Goal: Task Accomplishment & Management: Manage account settings

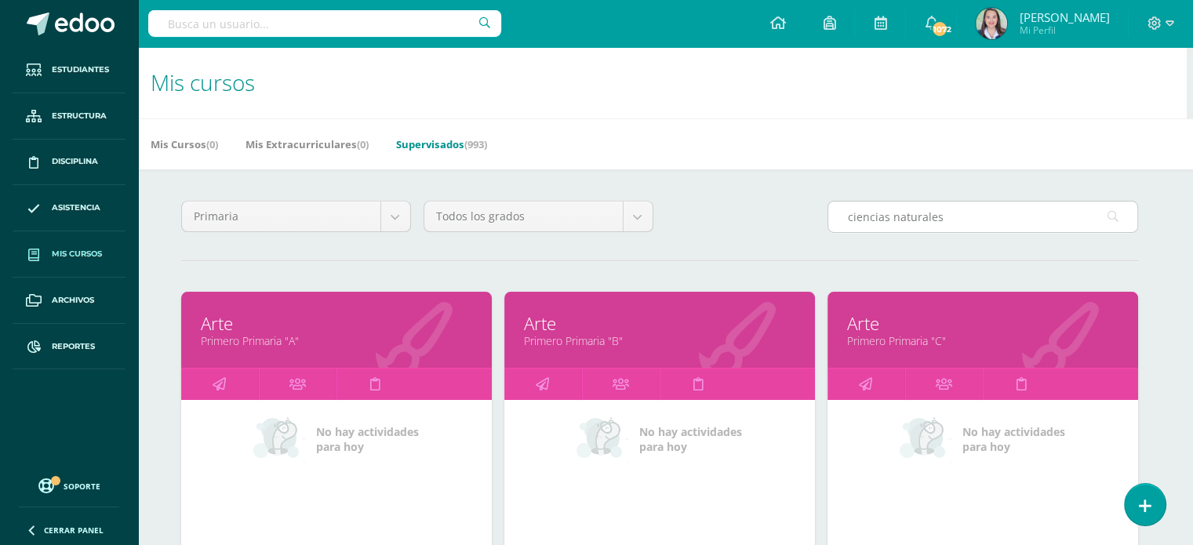
click at [933, 213] on input "ciencias naturales" at bounding box center [982, 217] width 309 height 31
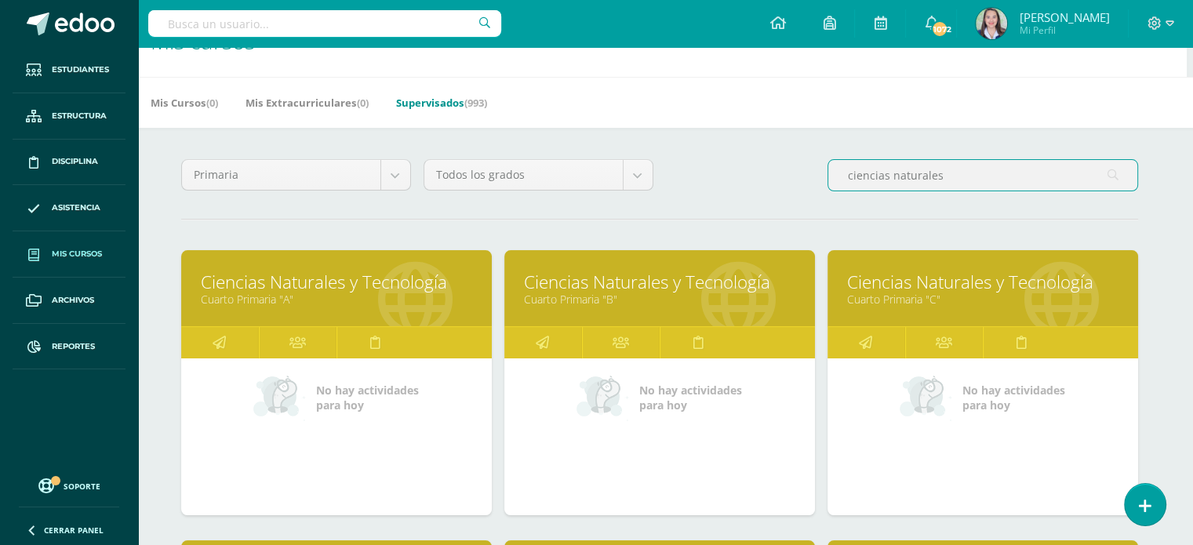
scroll to position [78, 6]
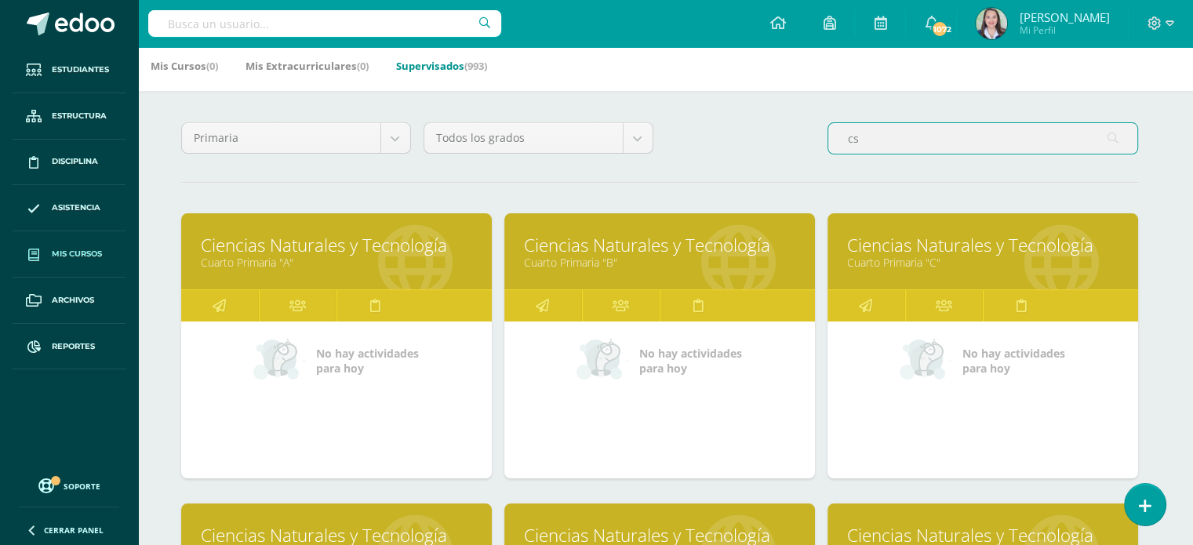
type input "s"
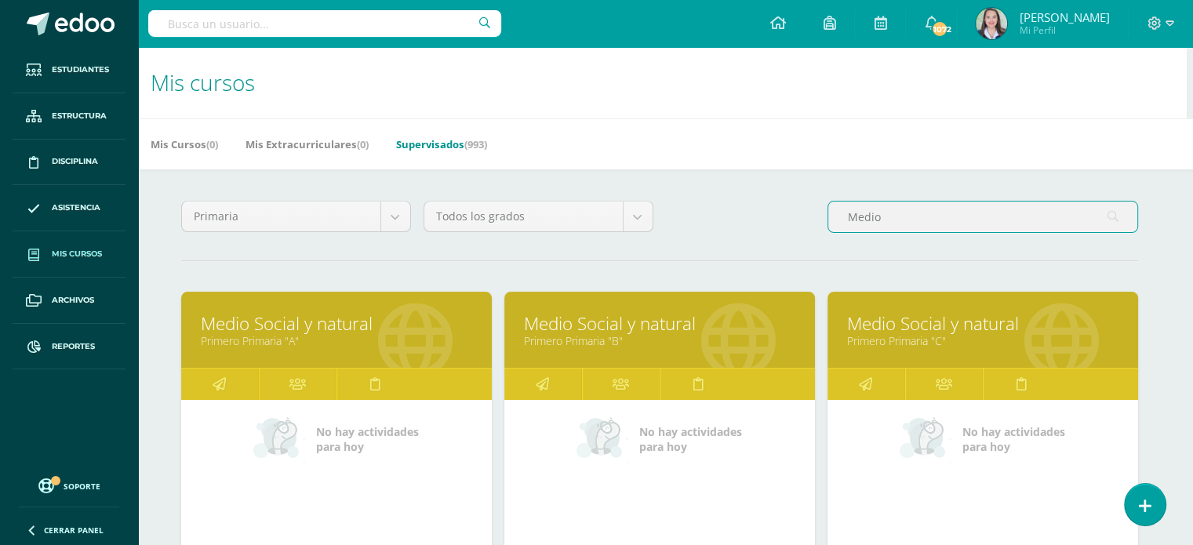
type input "Medio"
click at [320, 337] on link "Primero Primaria "A"" at bounding box center [336, 340] width 271 height 15
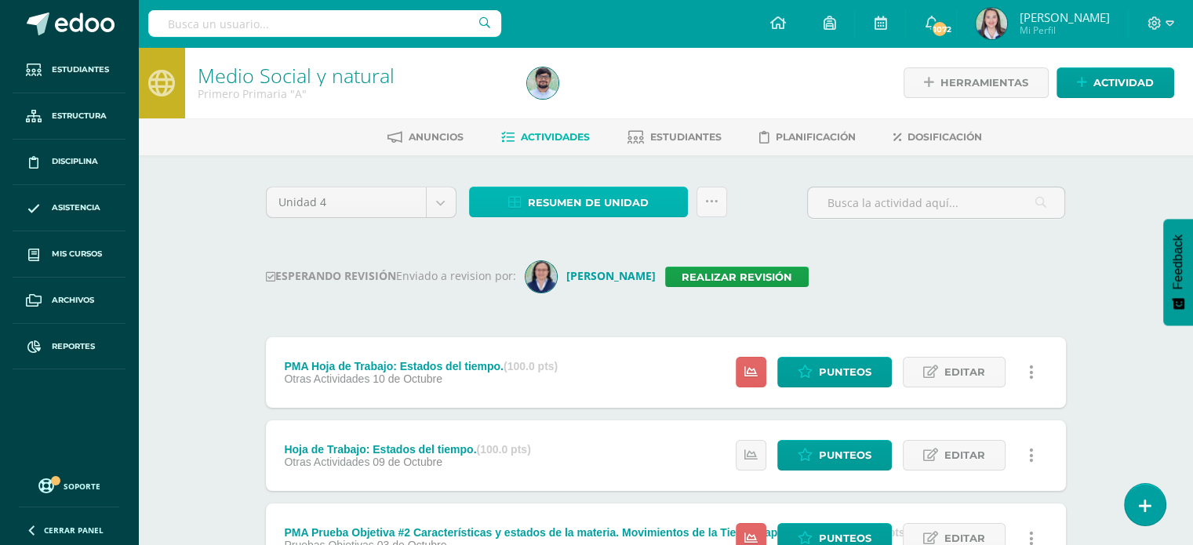
click at [522, 201] on icon at bounding box center [514, 202] width 13 height 13
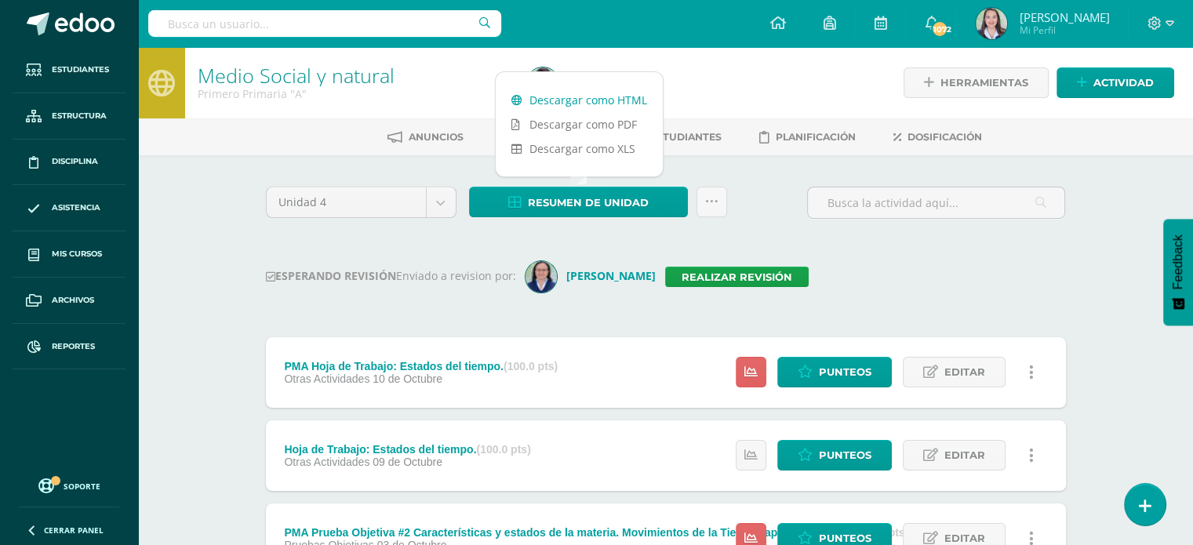
click at [562, 100] on link "Descargar como HTML" at bounding box center [579, 100] width 167 height 24
click at [562, 105] on link "Descargar como HTML" at bounding box center [579, 100] width 167 height 24
click at [725, 285] on link "Realizar revisión" at bounding box center [737, 277] width 144 height 20
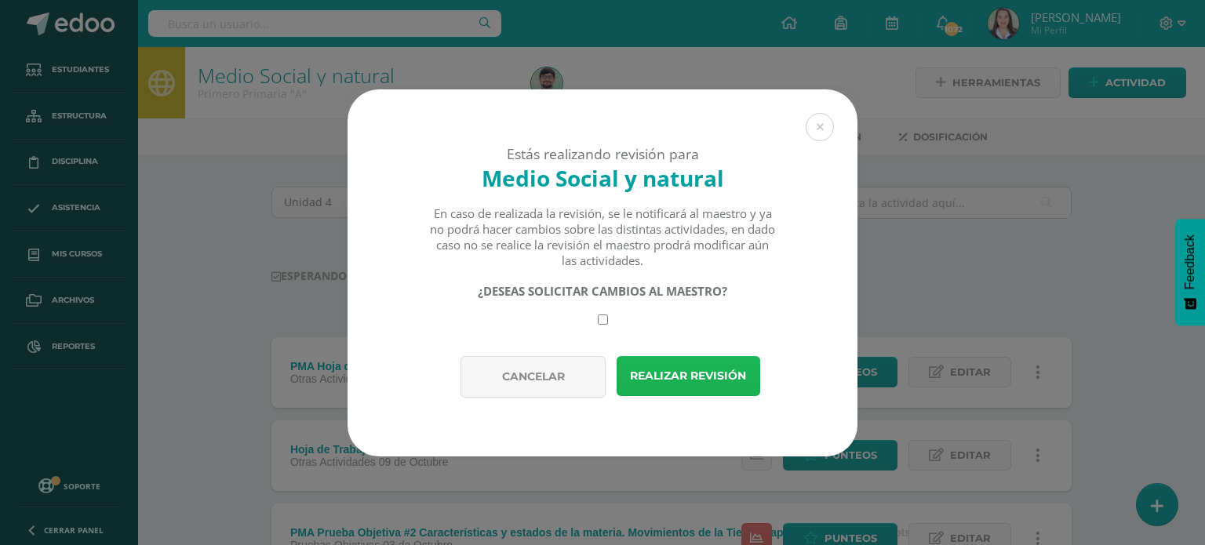
click at [684, 380] on button "Realizar revisión" at bounding box center [689, 376] width 144 height 40
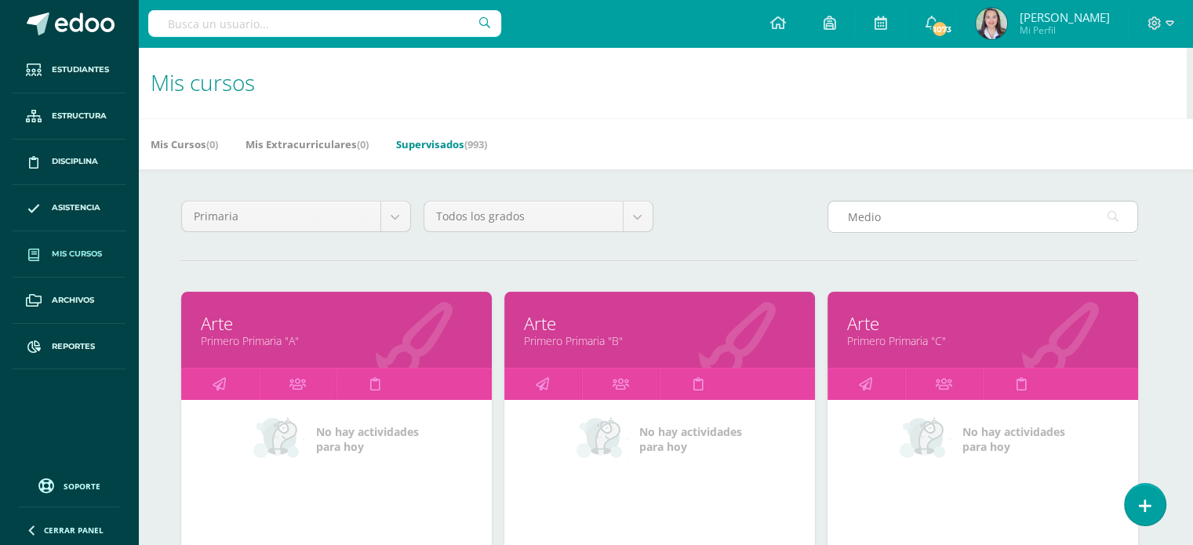
click at [932, 222] on input "Medio" at bounding box center [982, 217] width 309 height 31
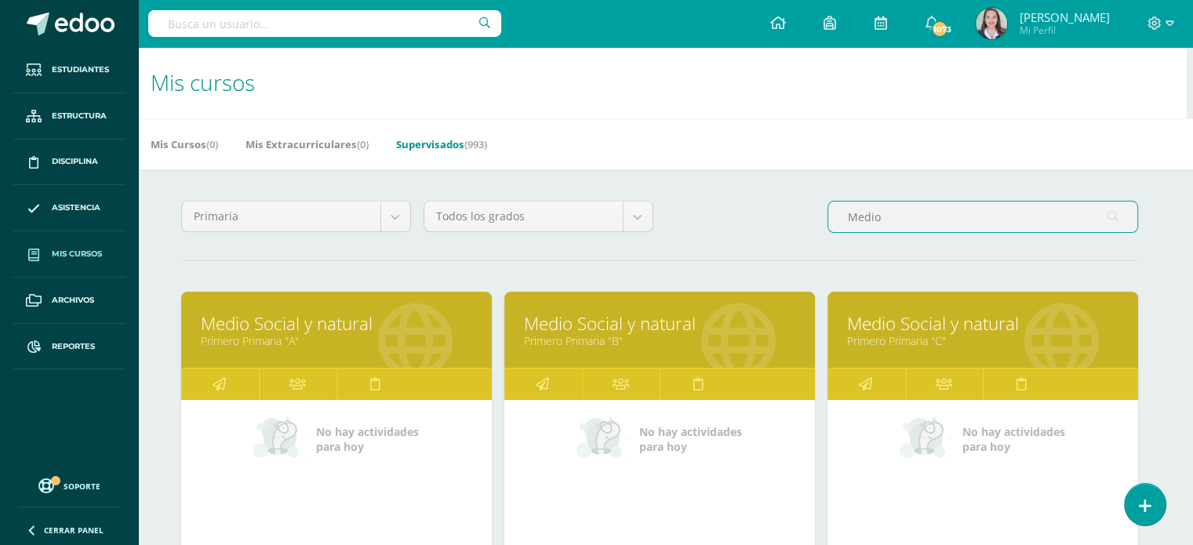
type input "Medio"
click at [641, 329] on link "Medio Social y natural" at bounding box center [659, 323] width 271 height 24
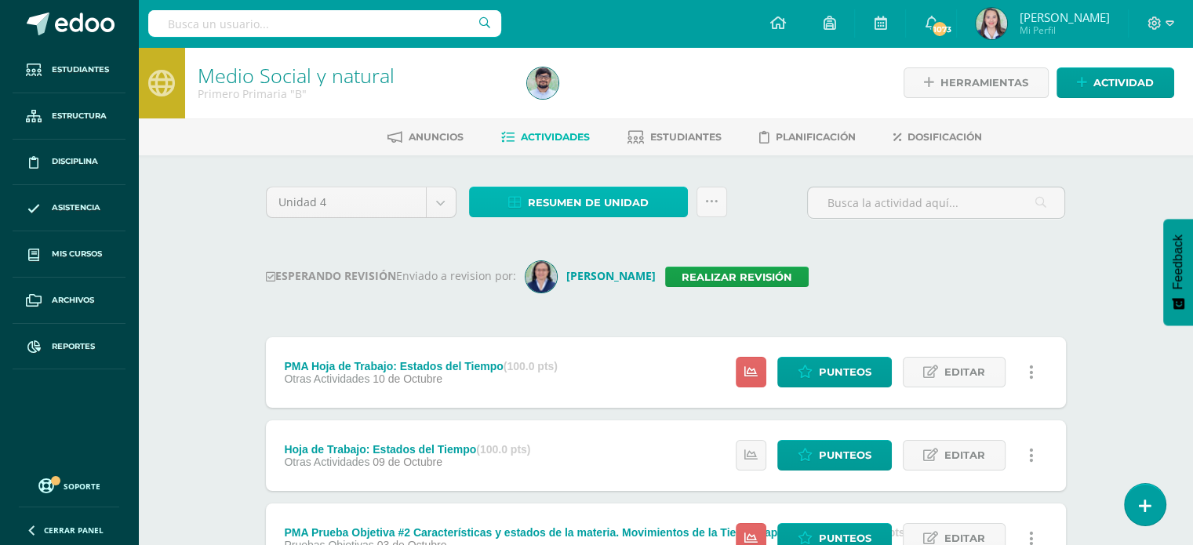
click at [530, 199] on span "Resumen de unidad" at bounding box center [588, 202] width 121 height 29
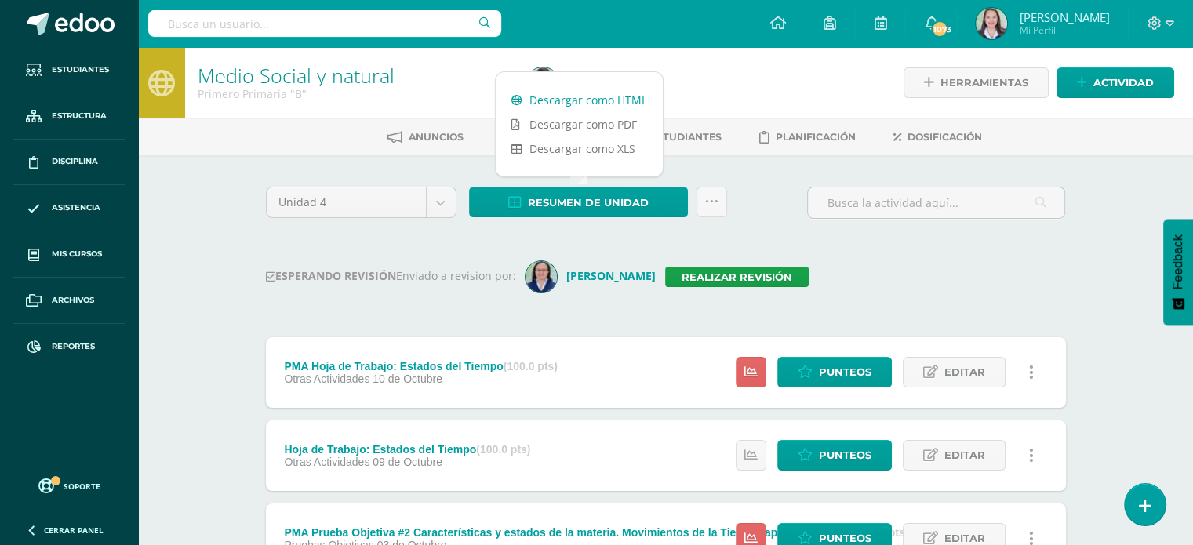
click at [583, 93] on link "Descargar como HTML" at bounding box center [579, 100] width 167 height 24
click at [763, 276] on link "Realizar revisión" at bounding box center [737, 277] width 144 height 20
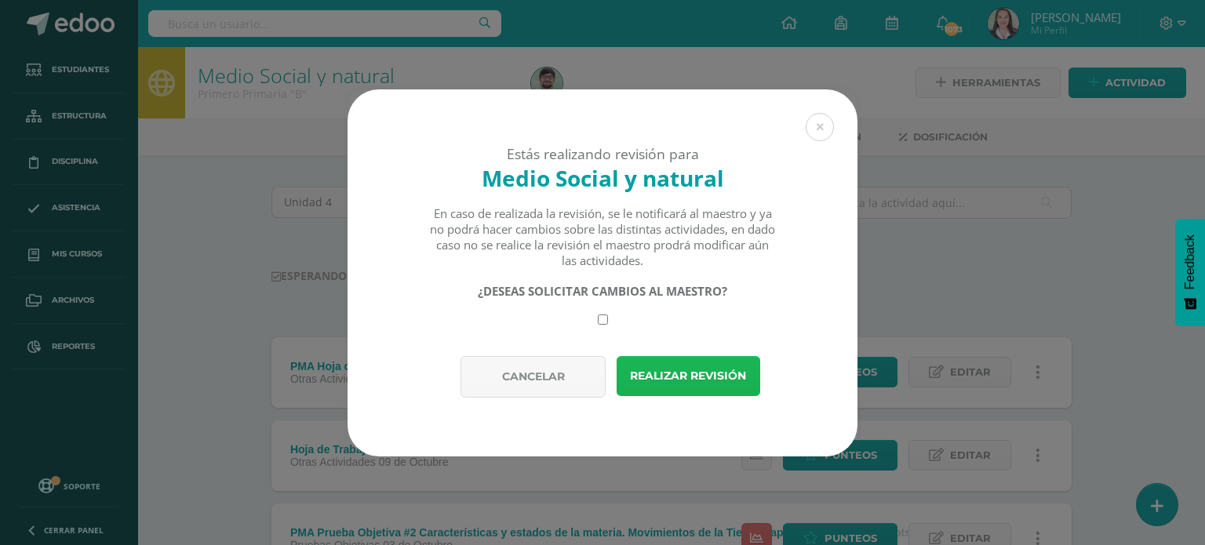
click at [715, 379] on button "Realizar revisión" at bounding box center [689, 376] width 144 height 40
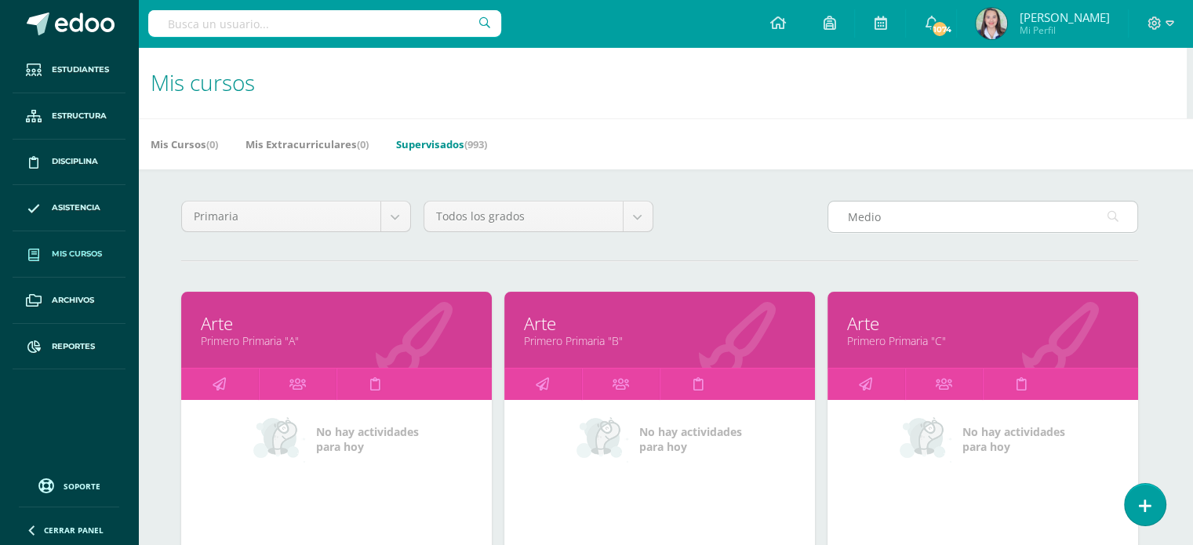
click at [911, 218] on input "Medio" at bounding box center [982, 217] width 309 height 31
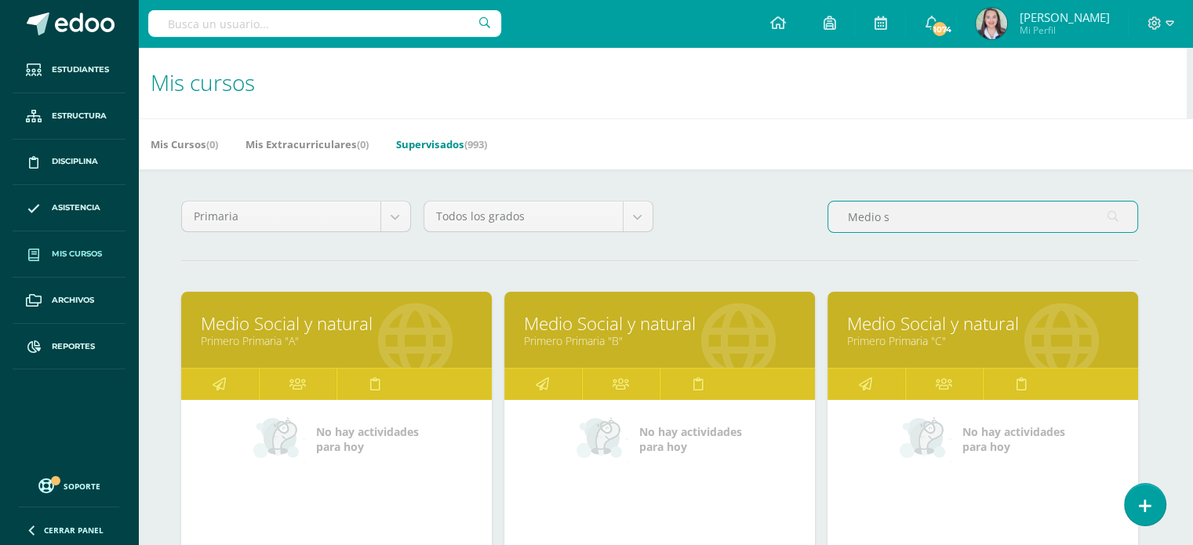
type input "Medio s"
click at [941, 346] on link "Primero Primaria "C"" at bounding box center [982, 340] width 271 height 15
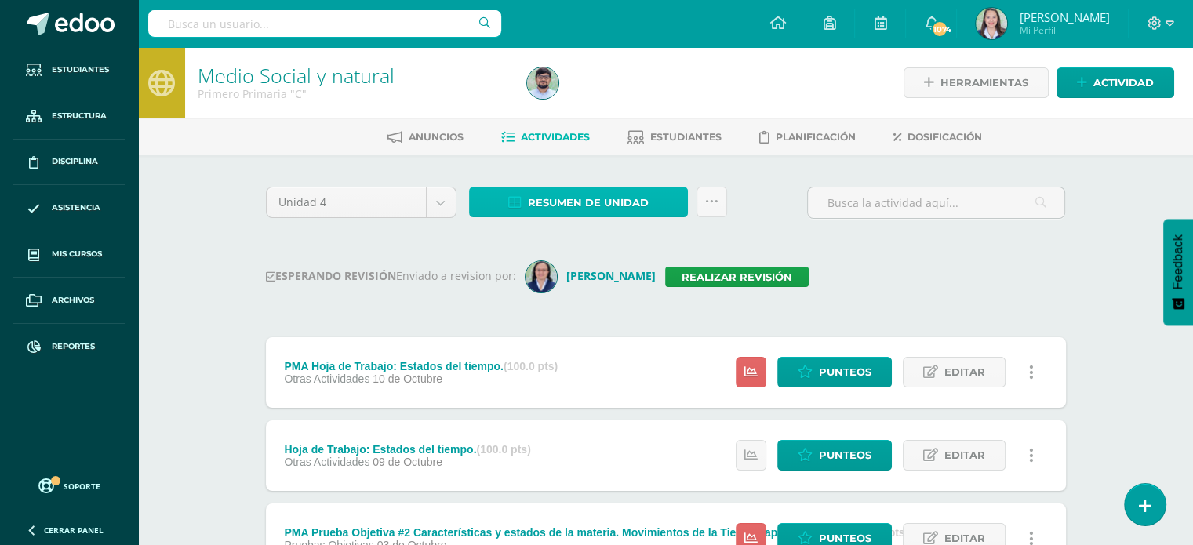
click at [556, 206] on span "Resumen de unidad" at bounding box center [588, 202] width 121 height 29
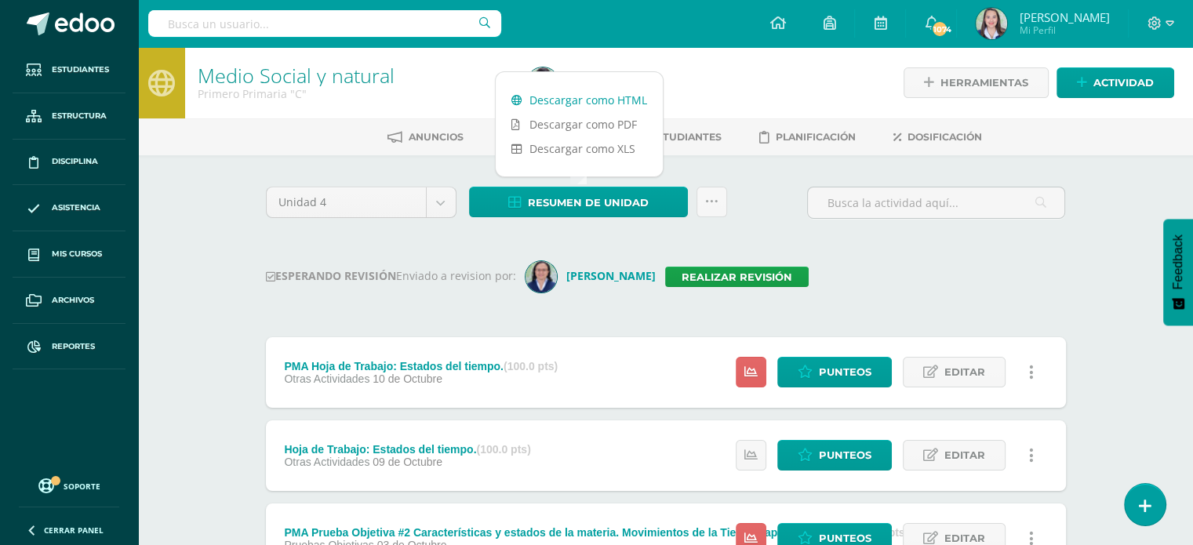
click at [598, 109] on link "Descargar como HTML" at bounding box center [579, 100] width 167 height 24
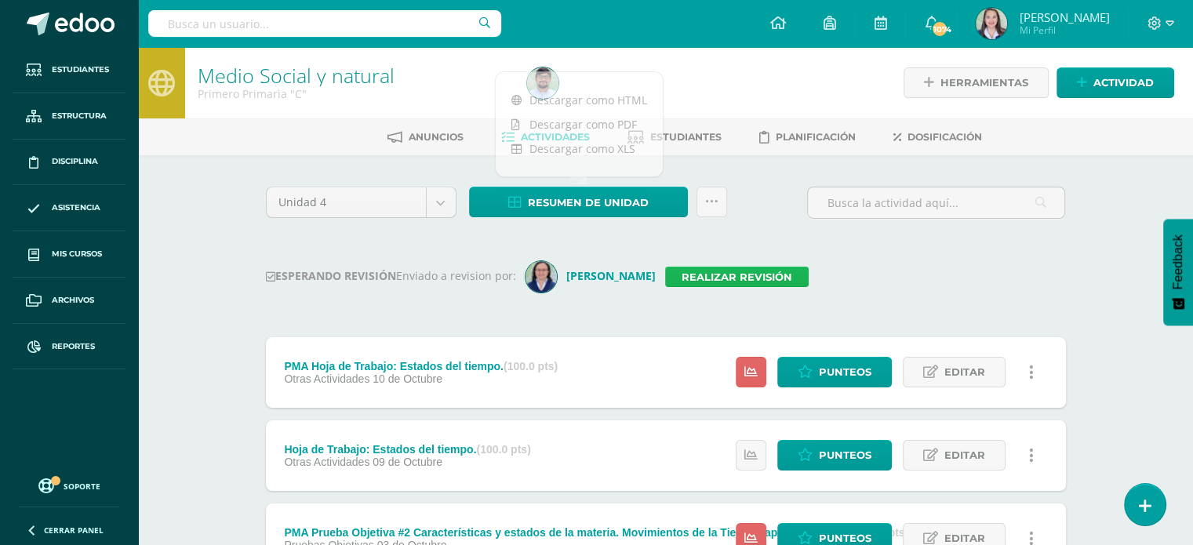
click at [784, 269] on link "Realizar revisión" at bounding box center [737, 277] width 144 height 20
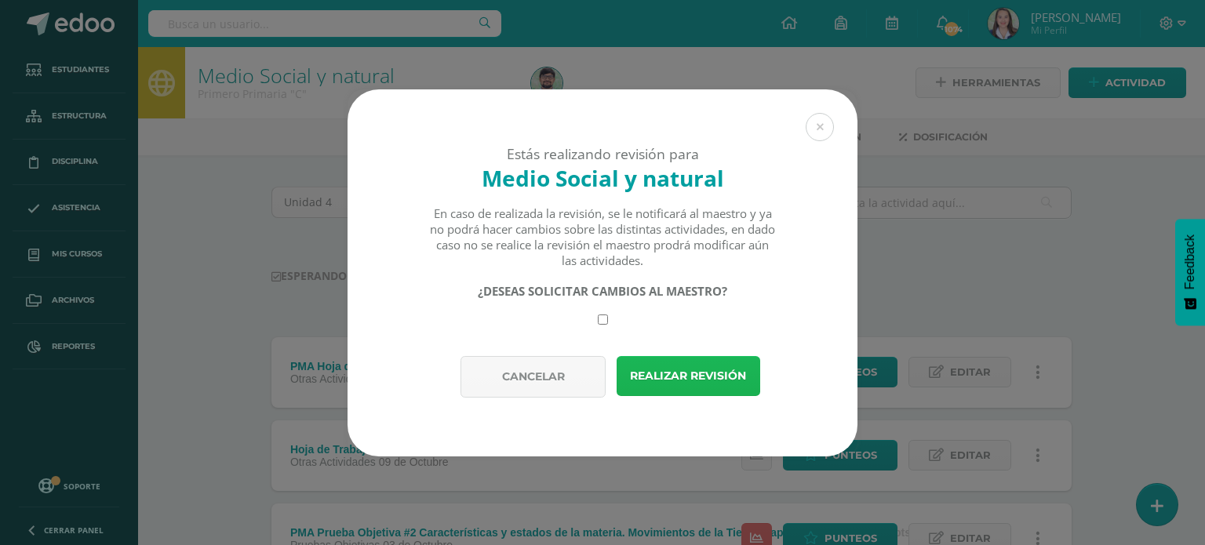
click at [725, 363] on button "Realizar revisión" at bounding box center [689, 376] width 144 height 40
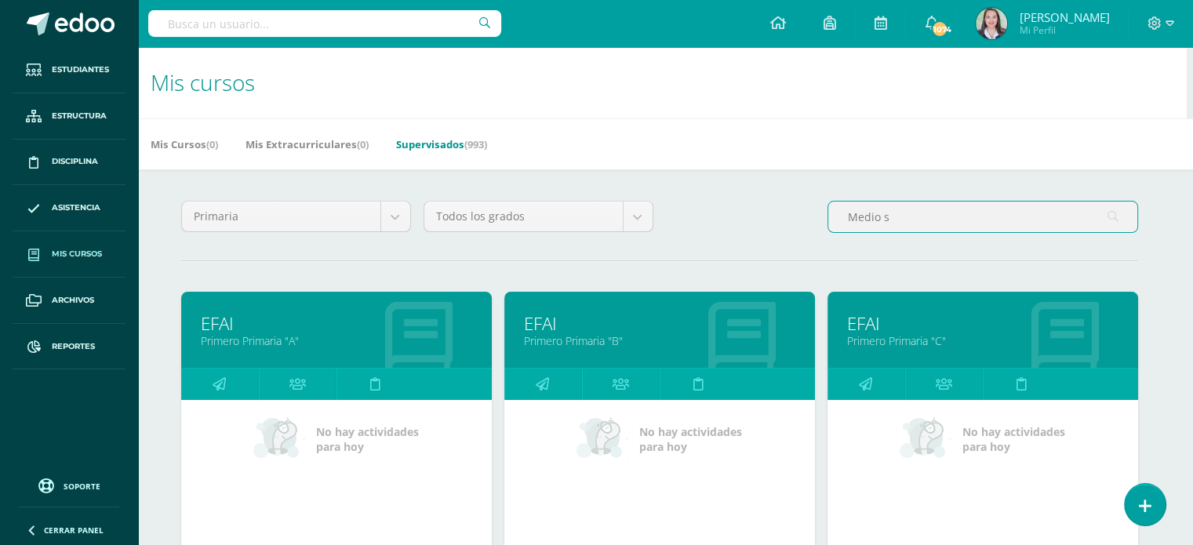
click at [914, 216] on input "Medio s" at bounding box center [982, 217] width 309 height 31
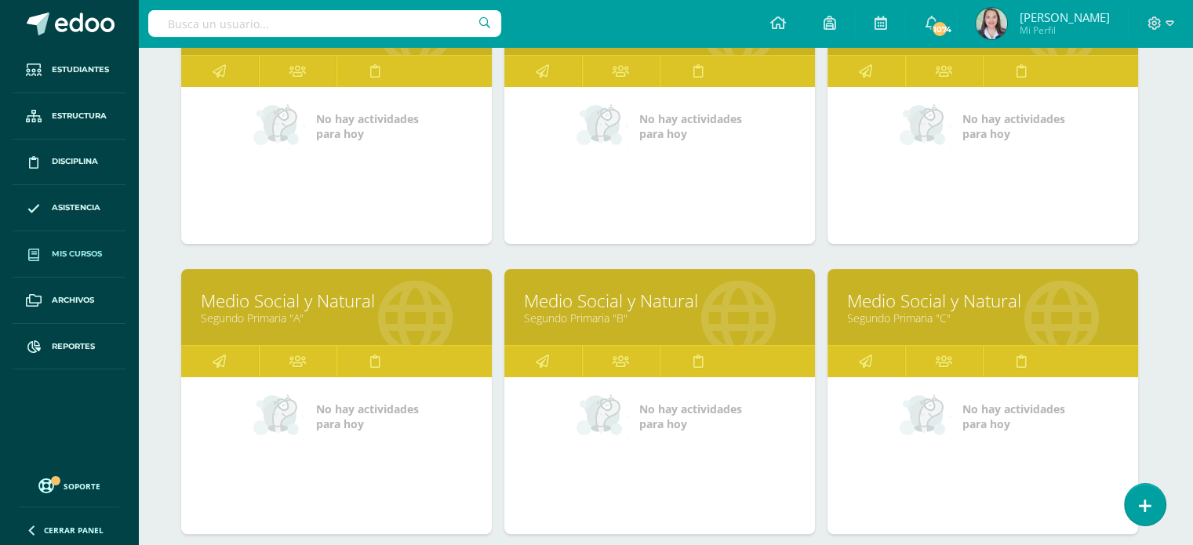
scroll to position [314, 6]
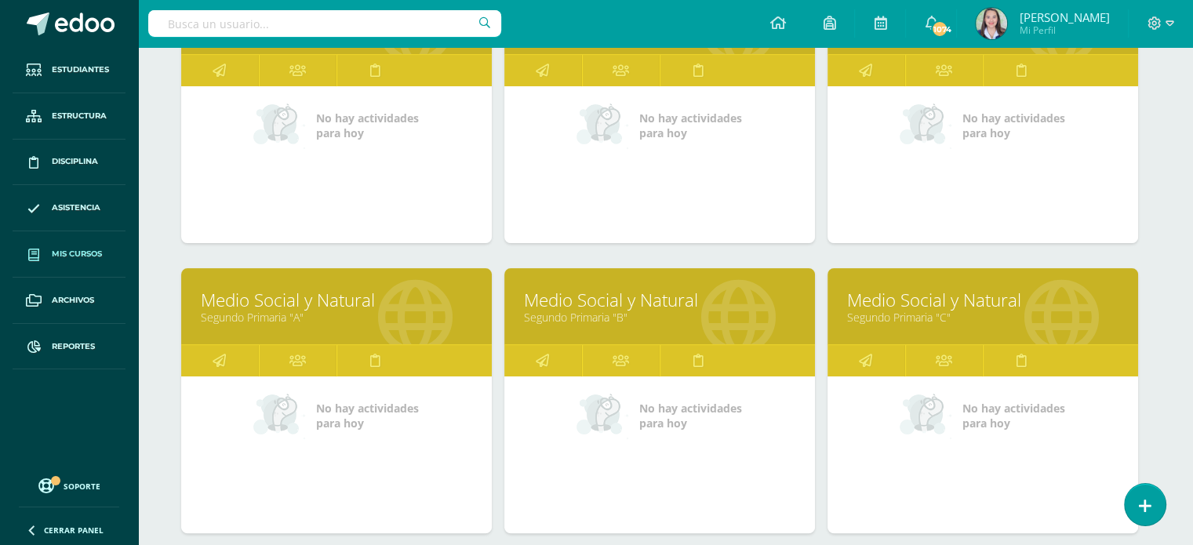
type input "Medio"
click at [279, 301] on link "Medio Social y Natural" at bounding box center [336, 300] width 271 height 24
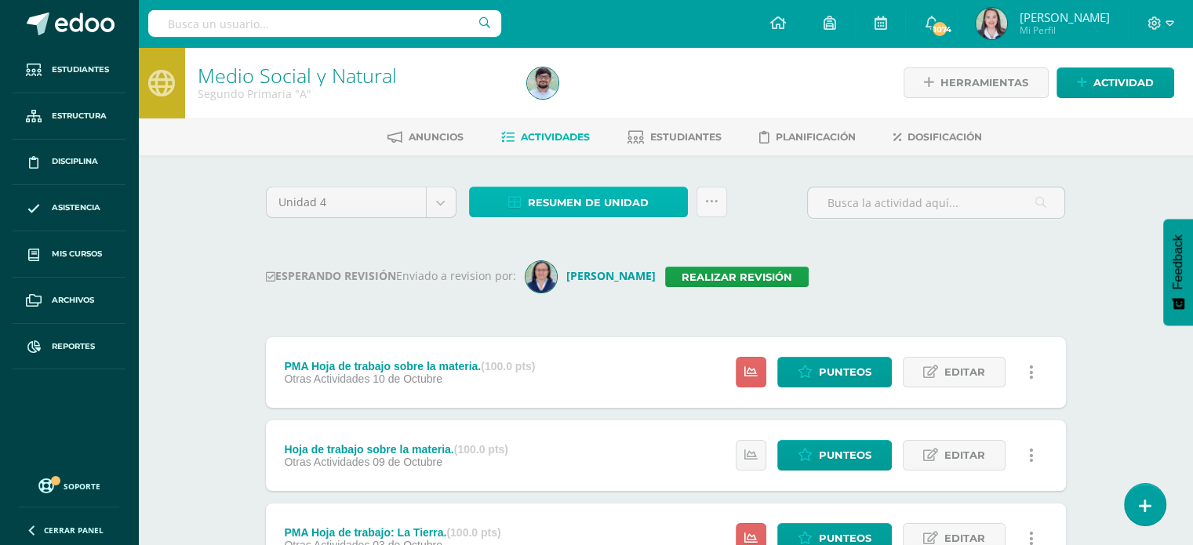
click at [590, 203] on span "Resumen de unidad" at bounding box center [588, 202] width 121 height 29
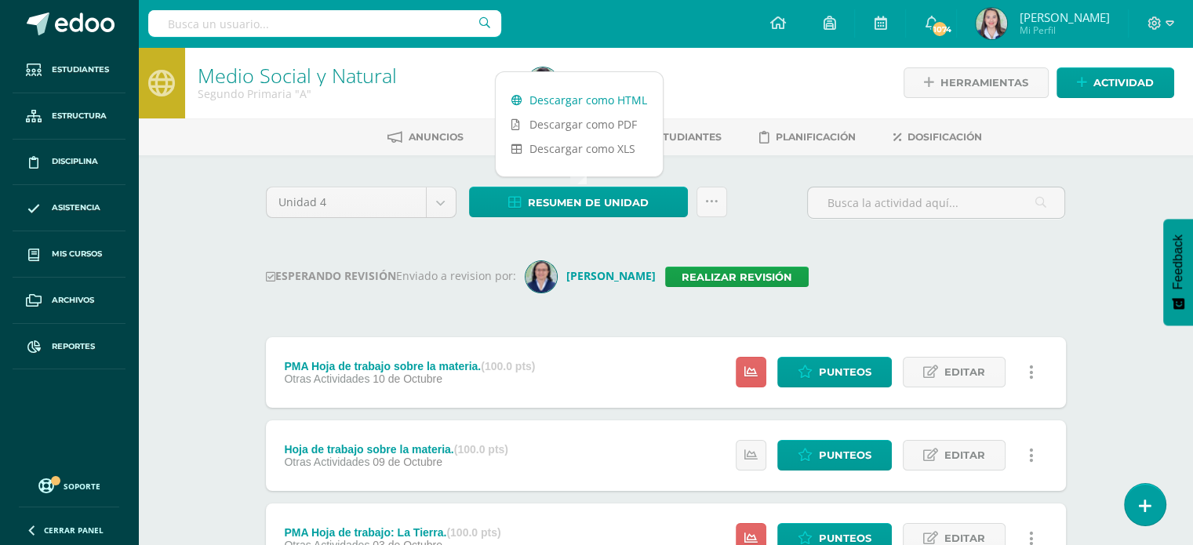
click at [565, 95] on link "Descargar como HTML" at bounding box center [579, 100] width 167 height 24
click at [754, 279] on link "Realizar revisión" at bounding box center [737, 277] width 144 height 20
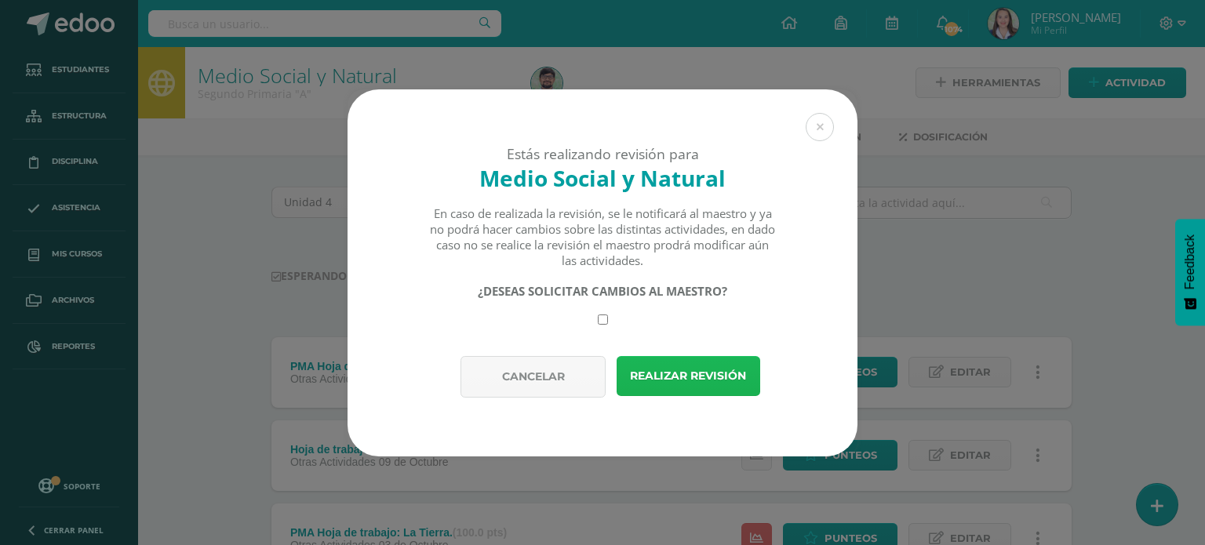
click at [744, 378] on button "Realizar revisión" at bounding box center [689, 376] width 144 height 40
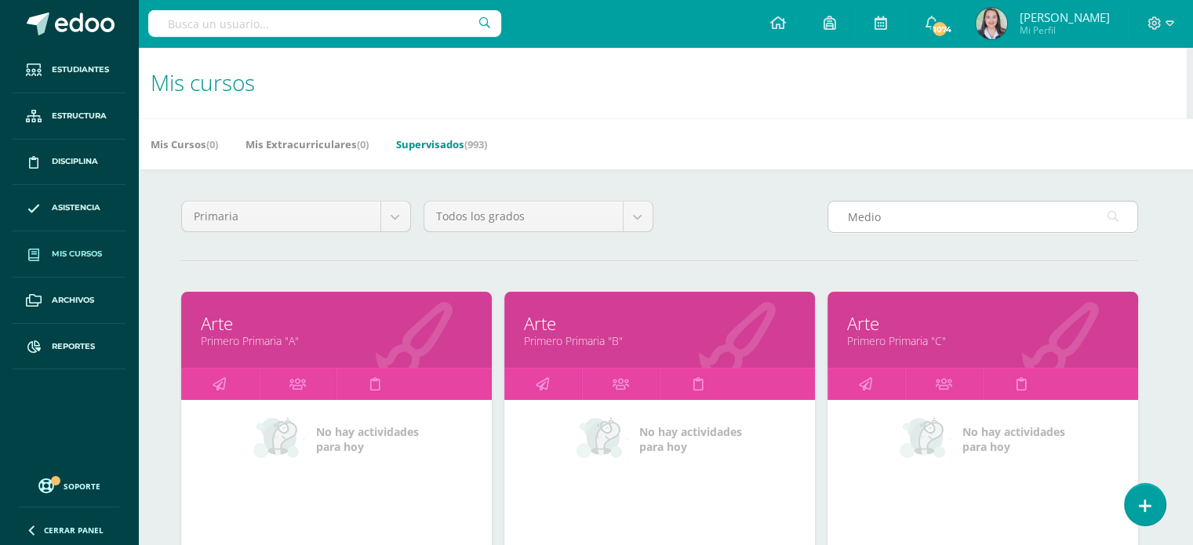
click at [924, 222] on input "Medio" at bounding box center [982, 217] width 309 height 31
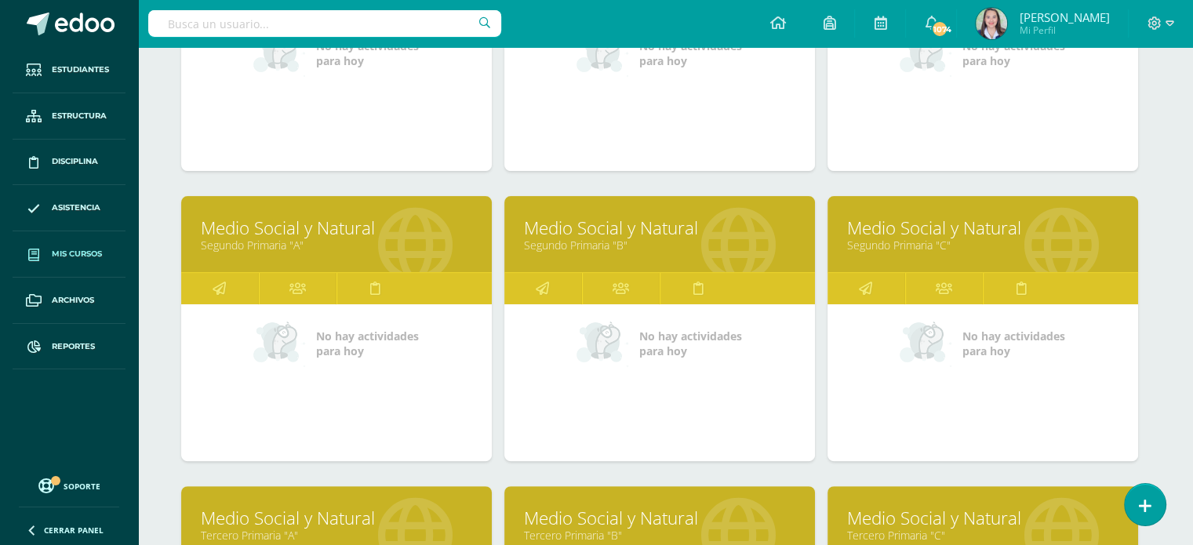
scroll to position [389, 6]
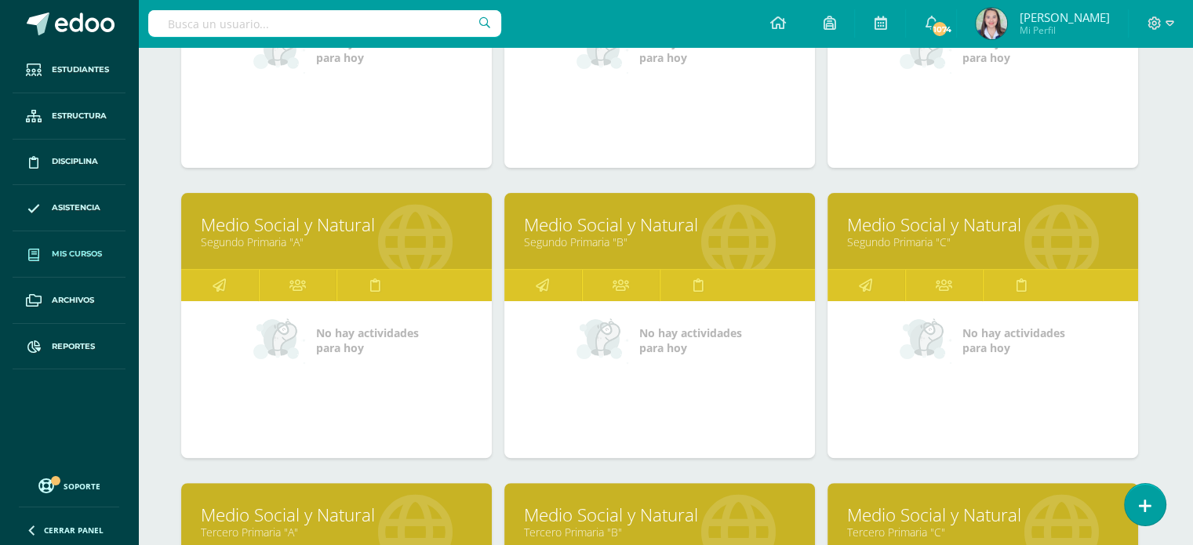
type input "Medio s"
click at [609, 232] on link "Medio Social y Natural" at bounding box center [659, 225] width 271 height 24
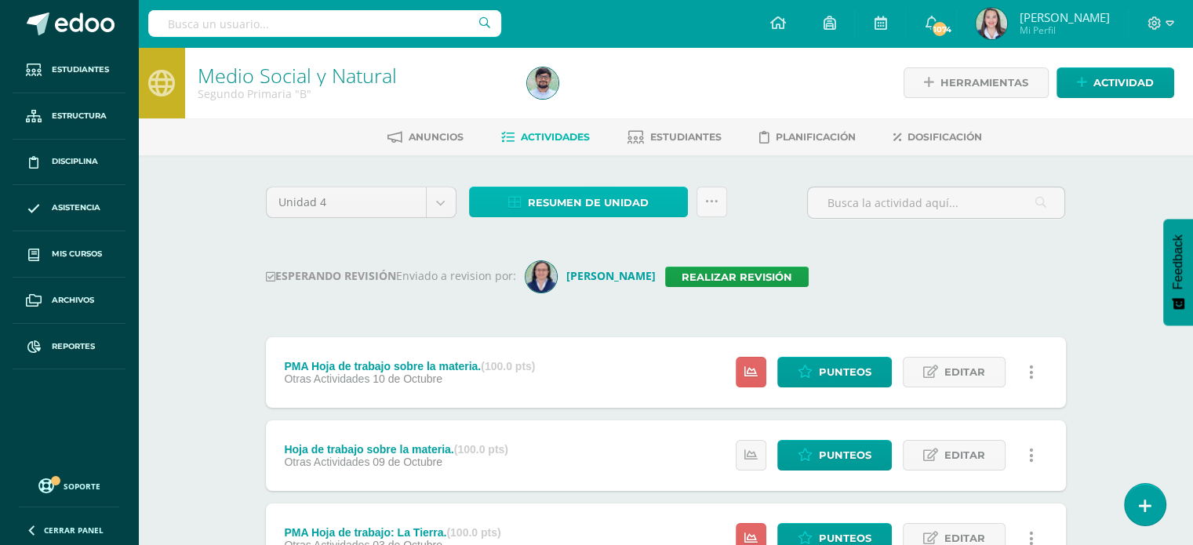
click at [515, 187] on link "Resumen de unidad" at bounding box center [578, 202] width 219 height 31
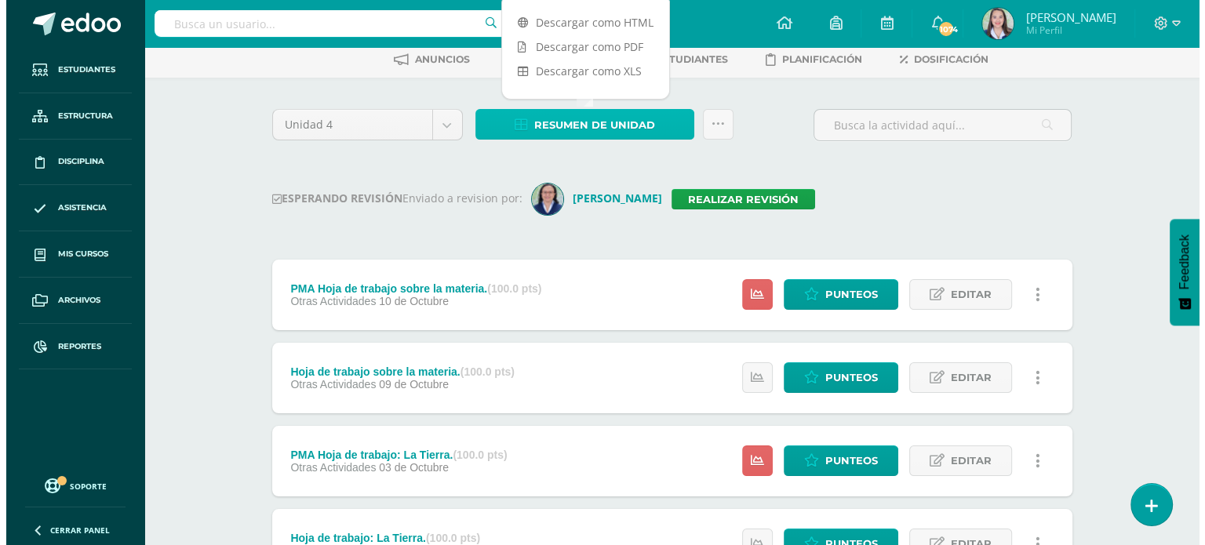
scroll to position [78, 0]
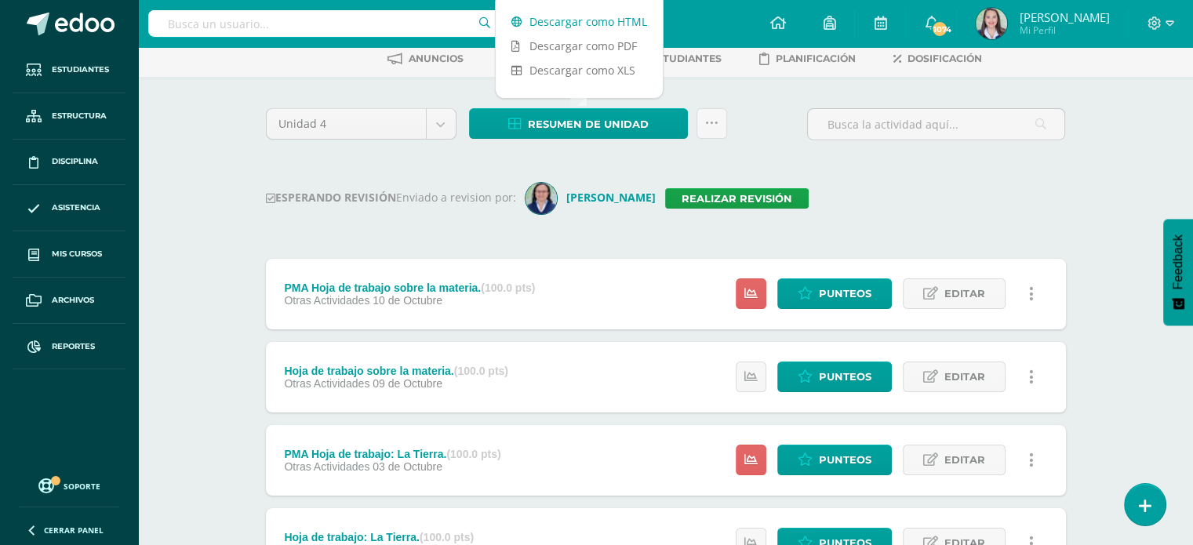
click at [606, 22] on link "Descargar como HTML" at bounding box center [579, 21] width 167 height 24
click at [772, 195] on link "Realizar revisión" at bounding box center [737, 198] width 144 height 20
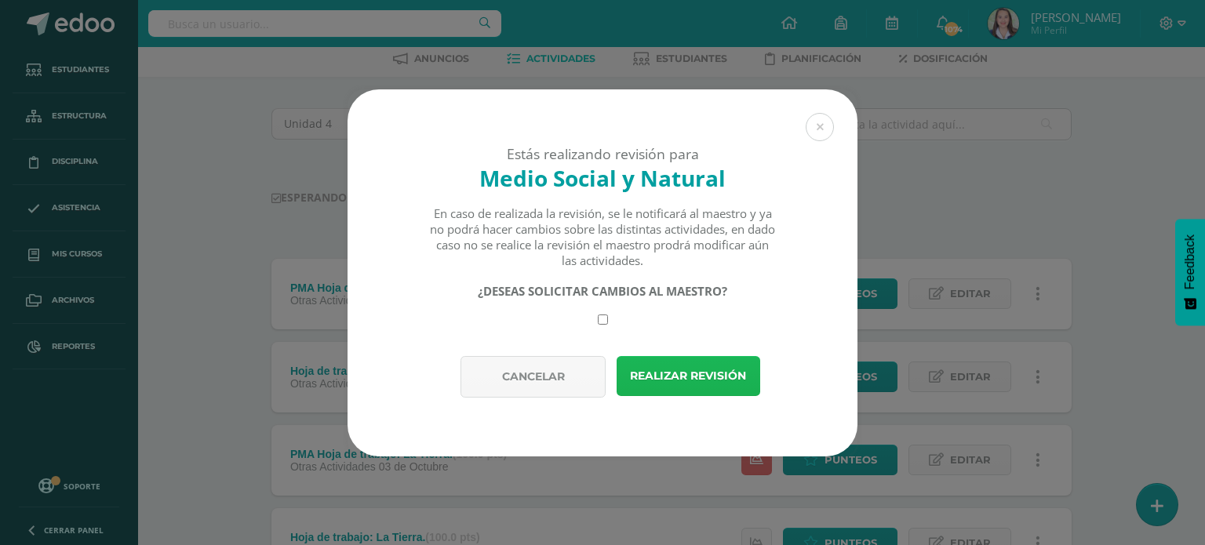
click at [727, 373] on button "Realizar revisión" at bounding box center [689, 376] width 144 height 40
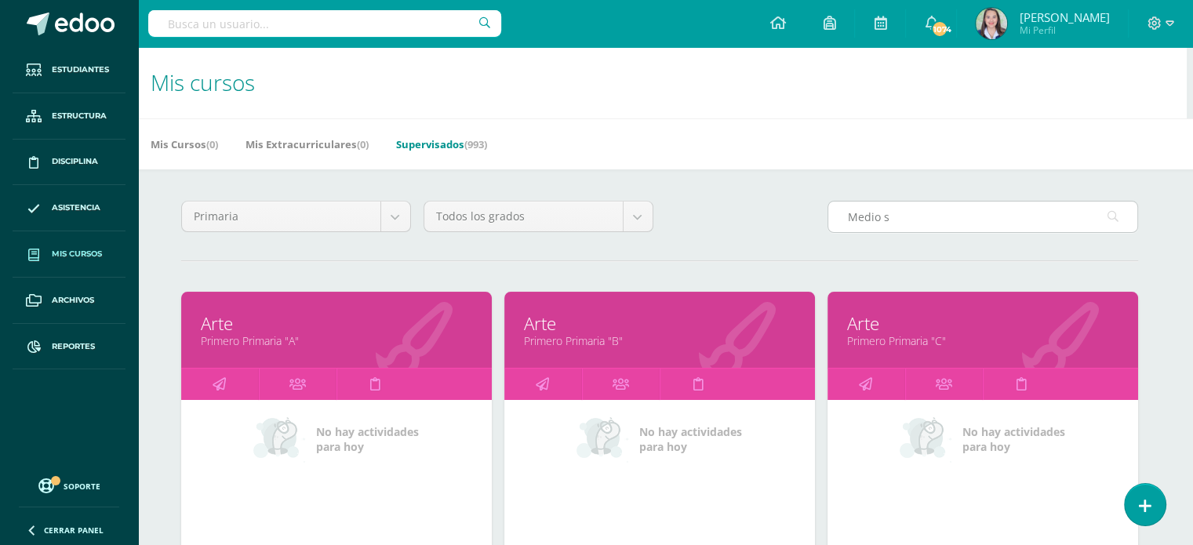
click at [916, 220] on input "Medio s" at bounding box center [982, 217] width 309 height 31
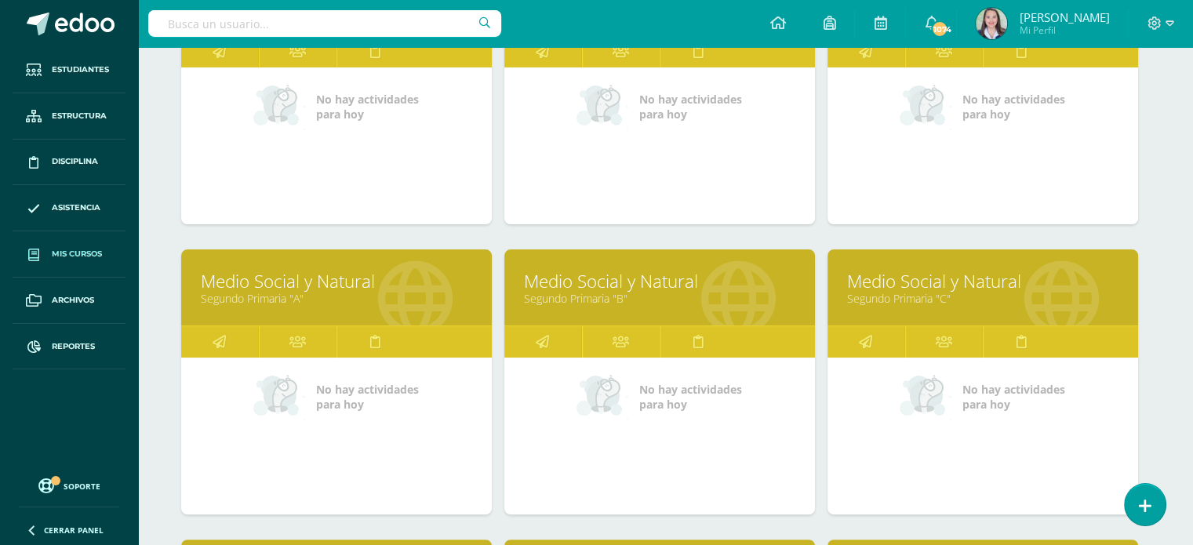
scroll to position [333, 6]
type input "Medio"
click at [932, 292] on link "Segundo Primaria "C"" at bounding box center [982, 298] width 271 height 15
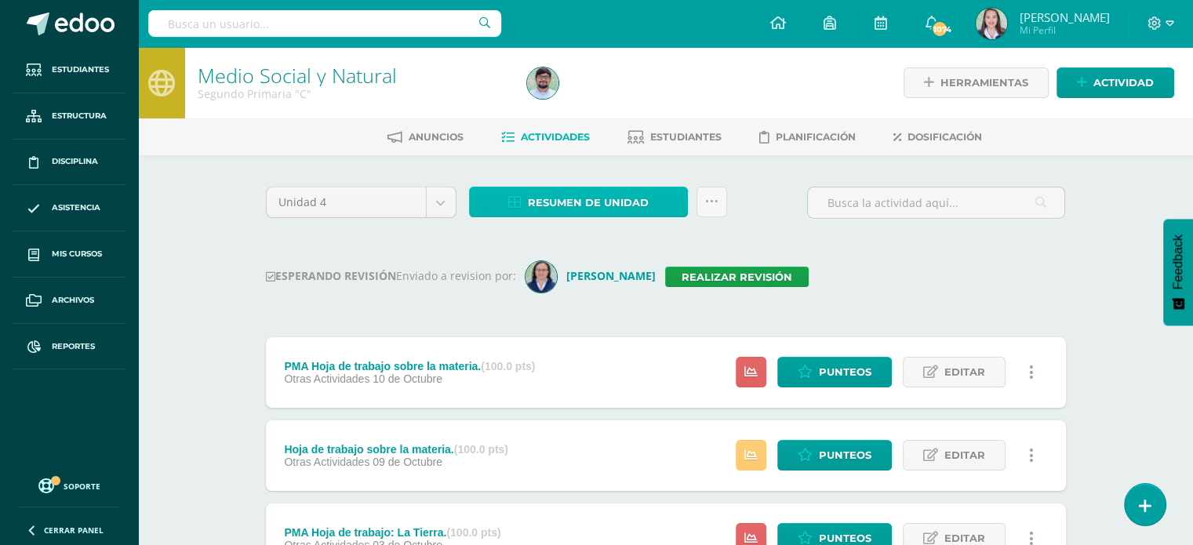
click at [642, 196] on span "Resumen de unidad" at bounding box center [588, 202] width 121 height 29
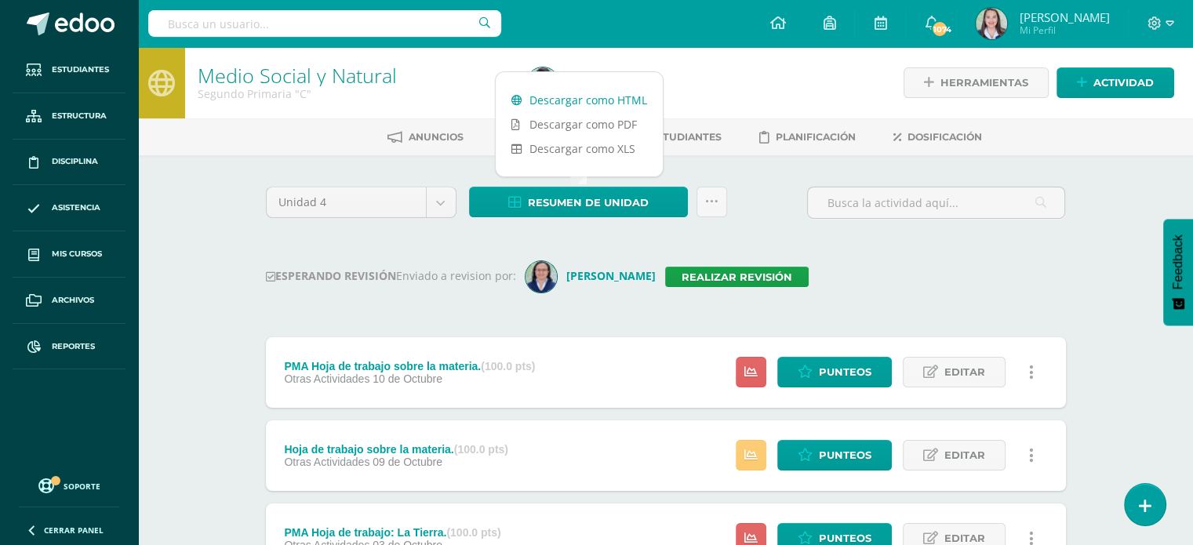
click at [604, 100] on link "Descargar como HTML" at bounding box center [579, 100] width 167 height 24
click at [685, 275] on link "Realizar revisión" at bounding box center [737, 277] width 144 height 20
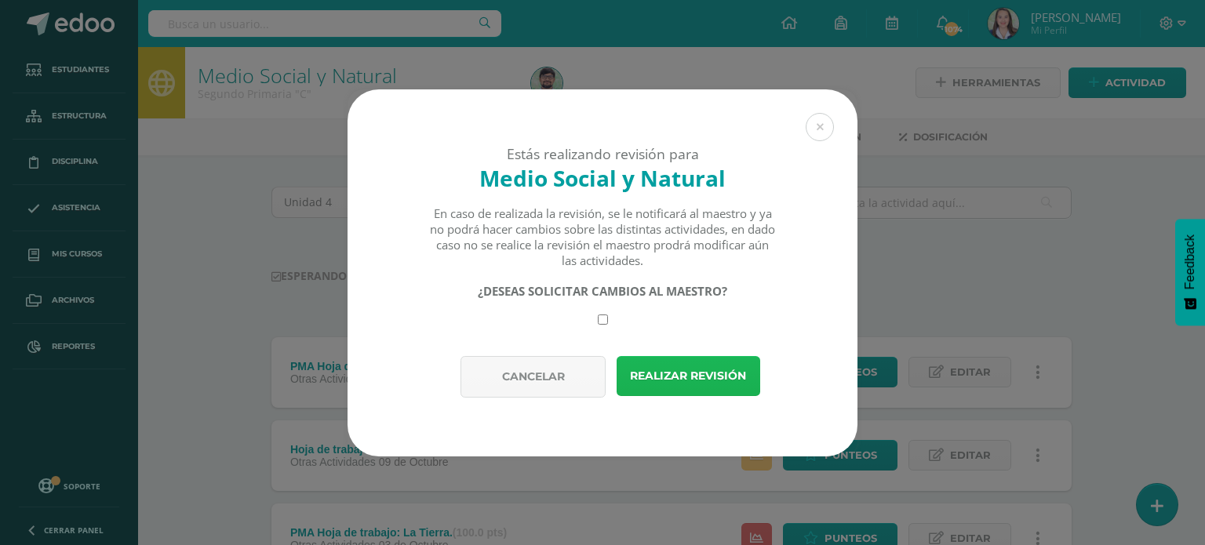
click at [718, 378] on button "Realizar revisión" at bounding box center [689, 376] width 144 height 40
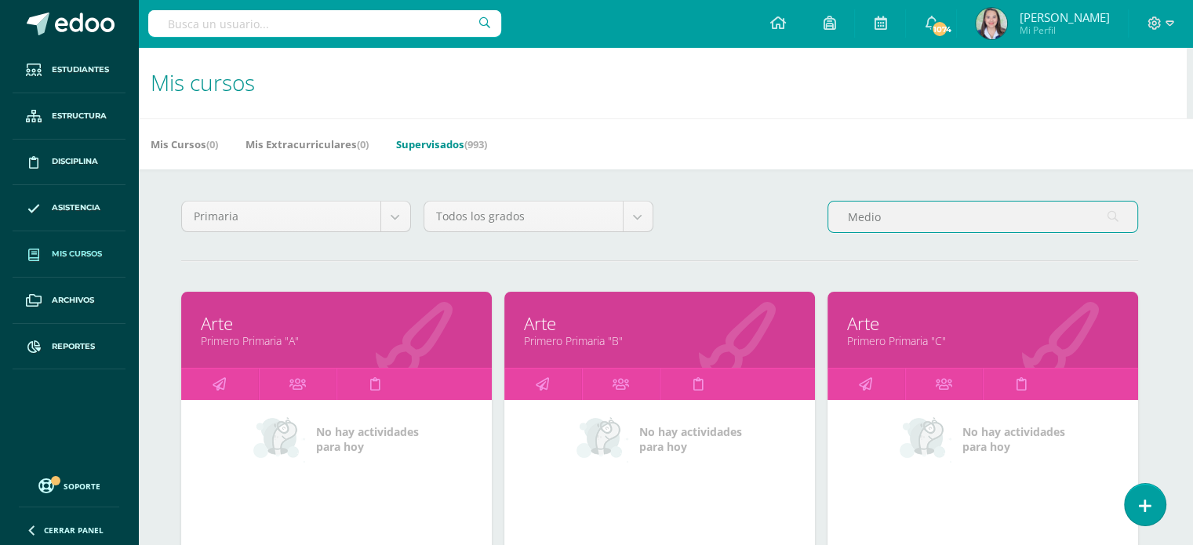
click at [891, 216] on input "Medio" at bounding box center [982, 217] width 309 height 31
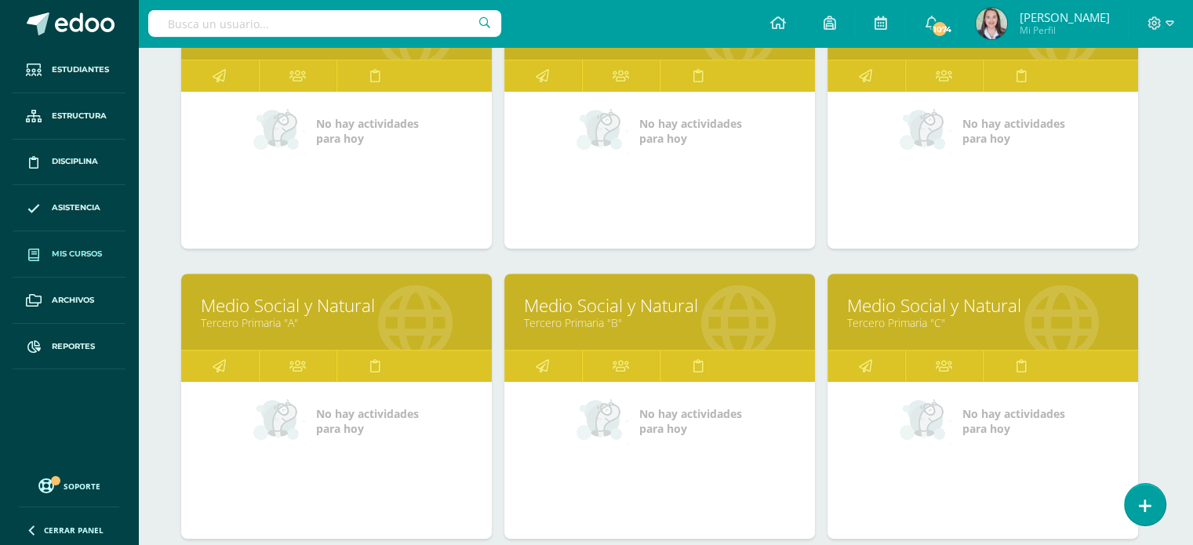
scroll to position [599, 6]
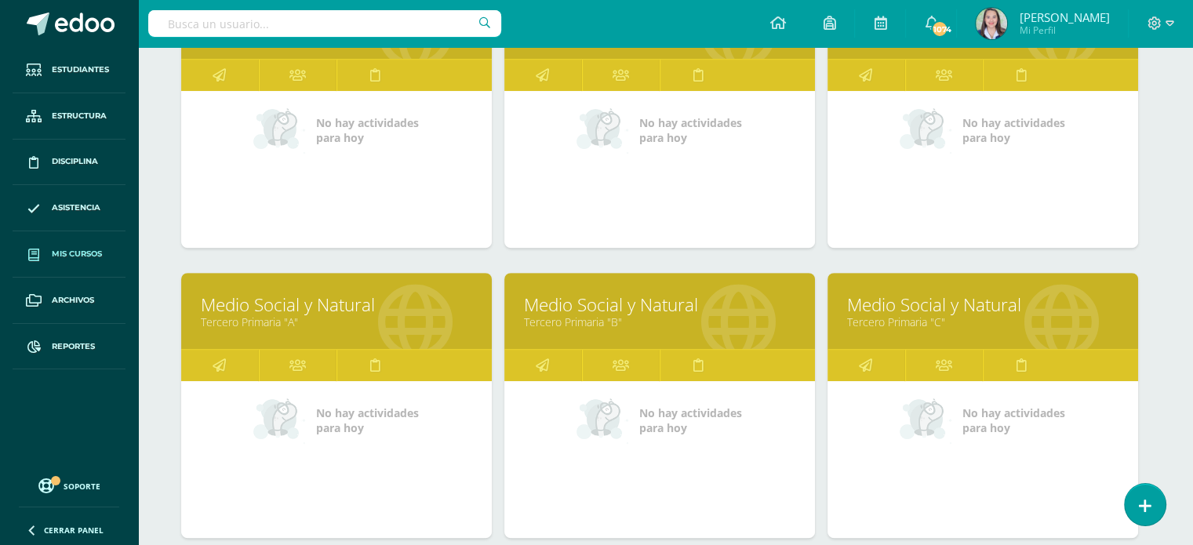
type input "Medio s"
click at [315, 307] on link "Medio Social y Natural" at bounding box center [336, 305] width 271 height 24
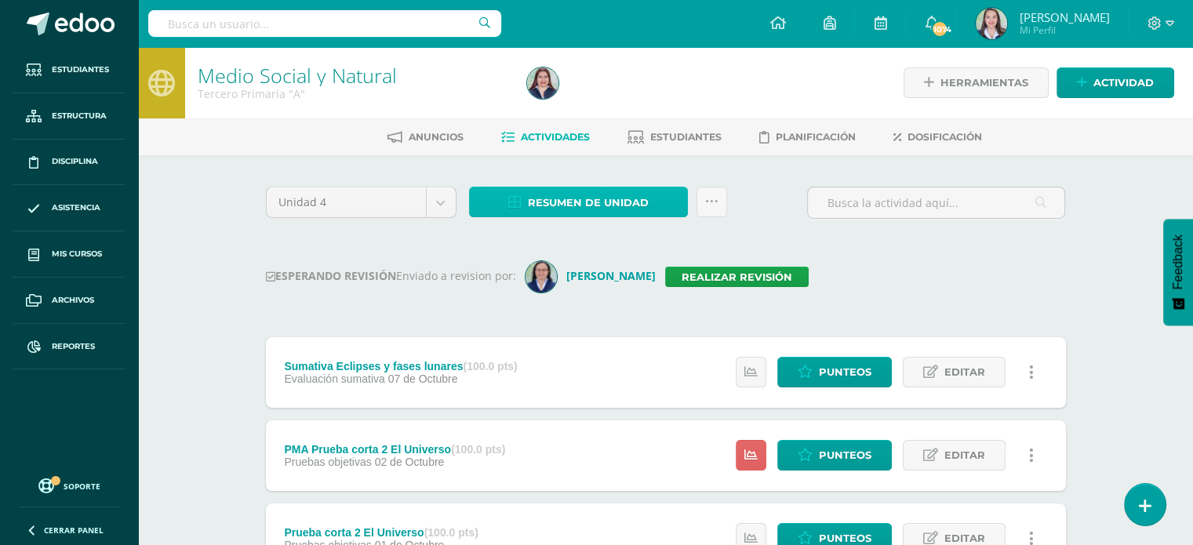
click at [537, 199] on span "Resumen de unidad" at bounding box center [588, 202] width 121 height 29
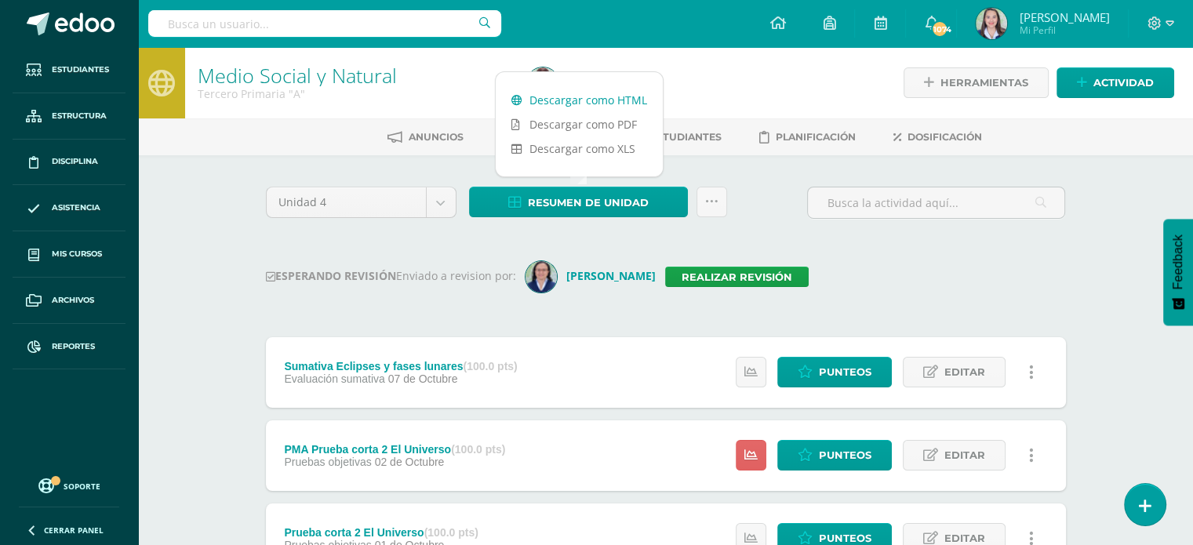
click at [555, 95] on link "Descargar como HTML" at bounding box center [579, 100] width 167 height 24
click at [713, 274] on link "Realizar revisión" at bounding box center [737, 277] width 144 height 20
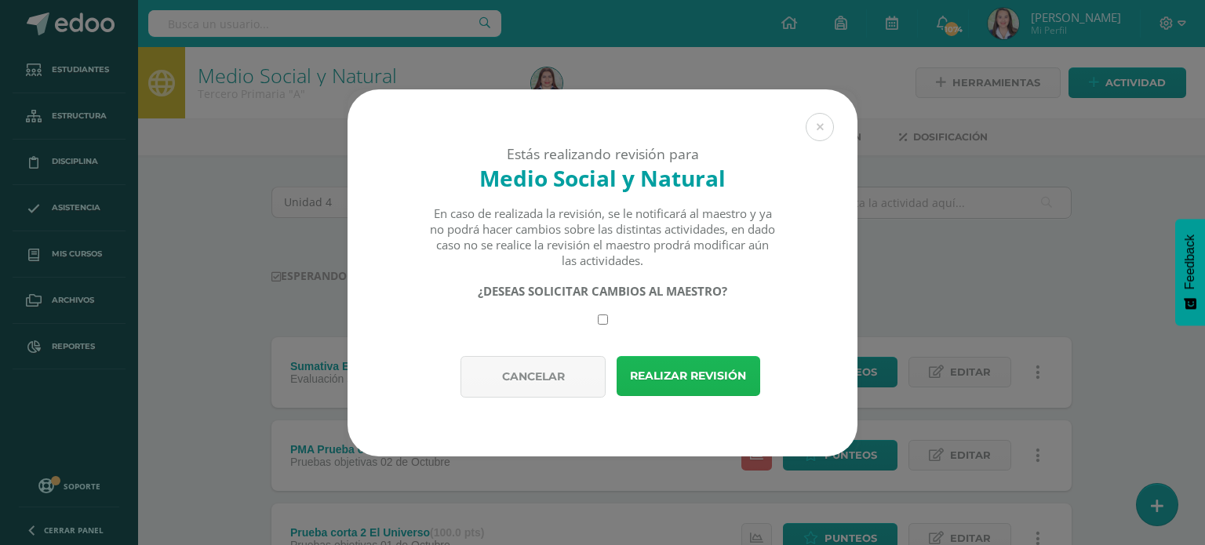
click at [744, 367] on button "Realizar revisión" at bounding box center [689, 376] width 144 height 40
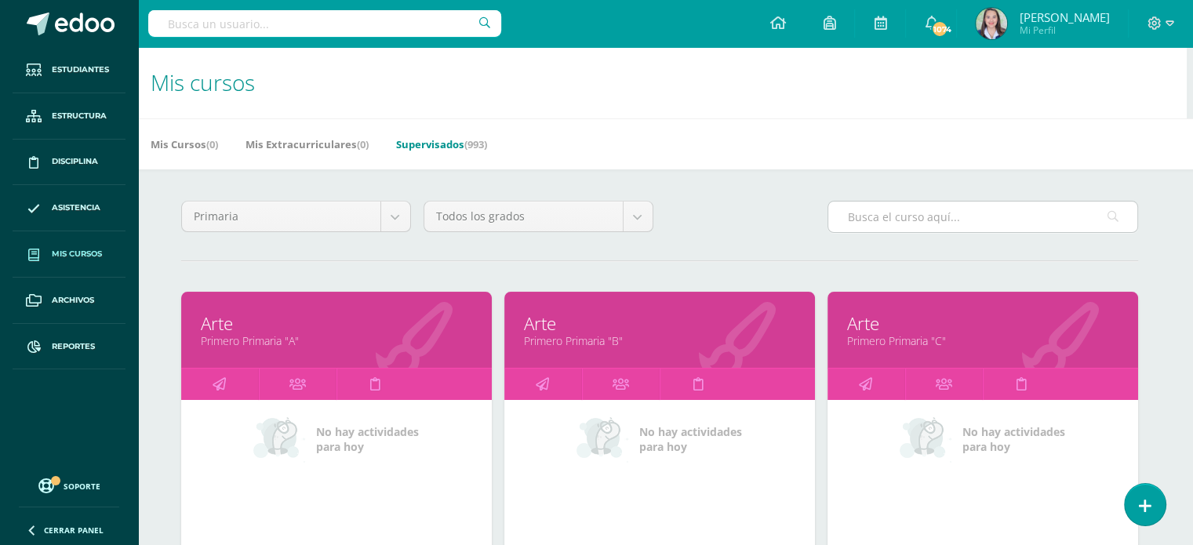
click at [925, 219] on input "text" at bounding box center [982, 217] width 309 height 31
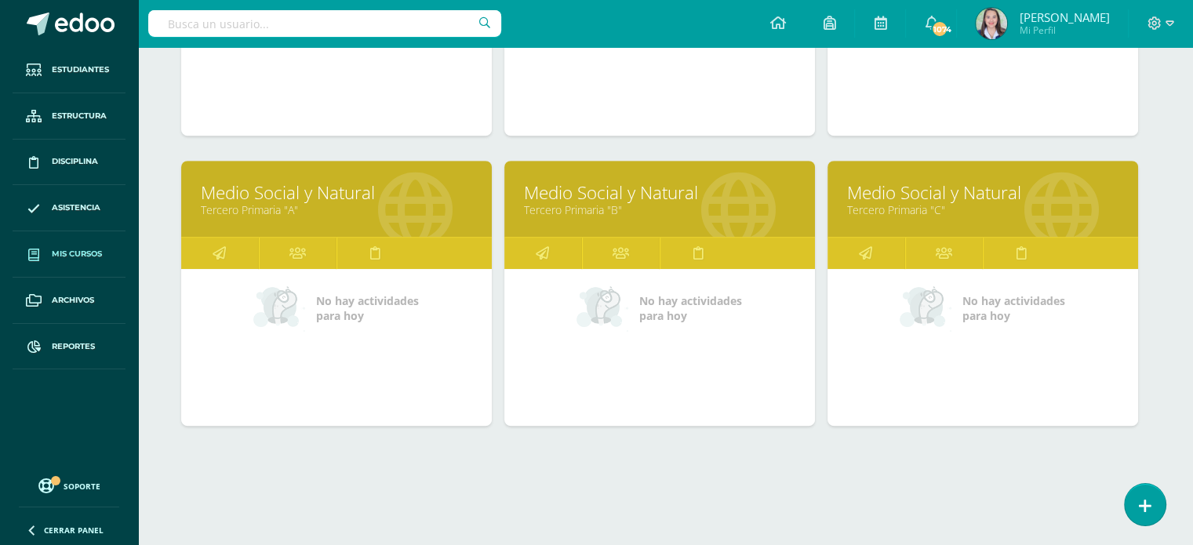
scroll to position [715, 6]
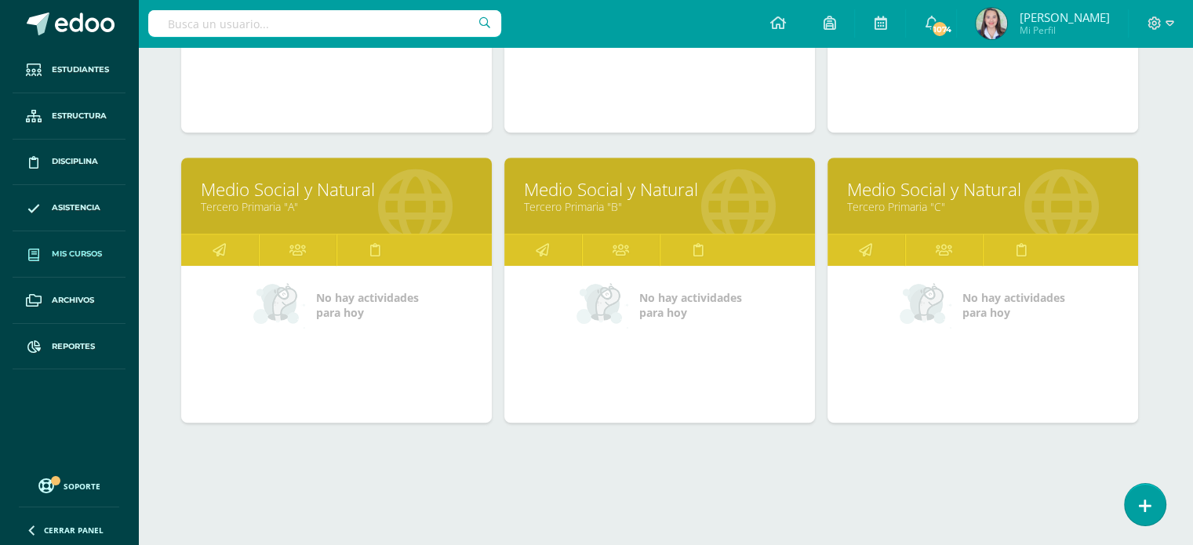
type input "Medio"
click at [596, 208] on link "Tercero Primaria "B"" at bounding box center [659, 206] width 271 height 15
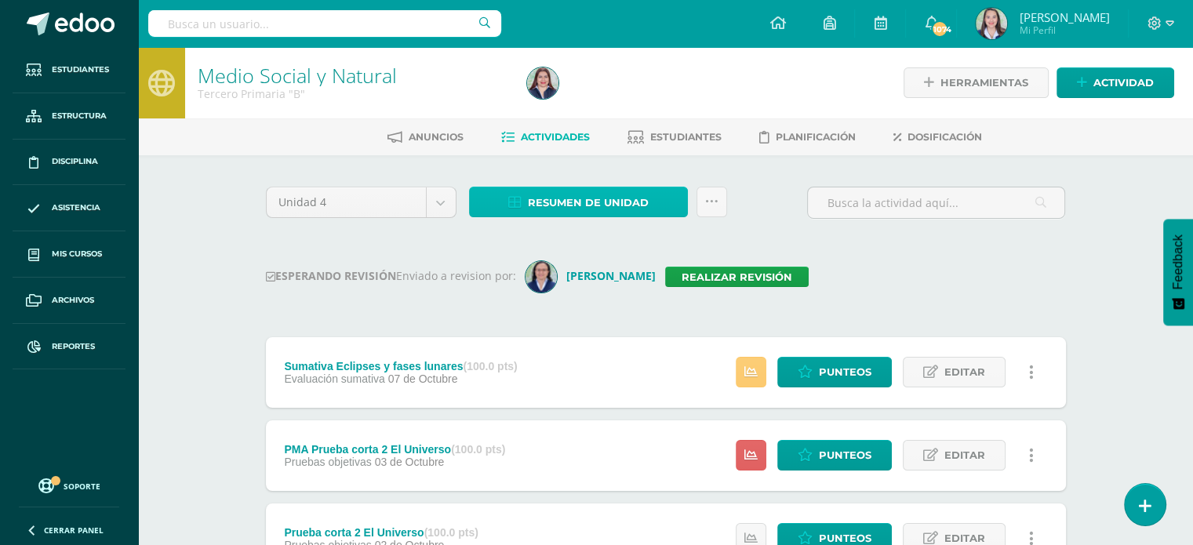
click at [519, 200] on icon at bounding box center [514, 202] width 13 height 13
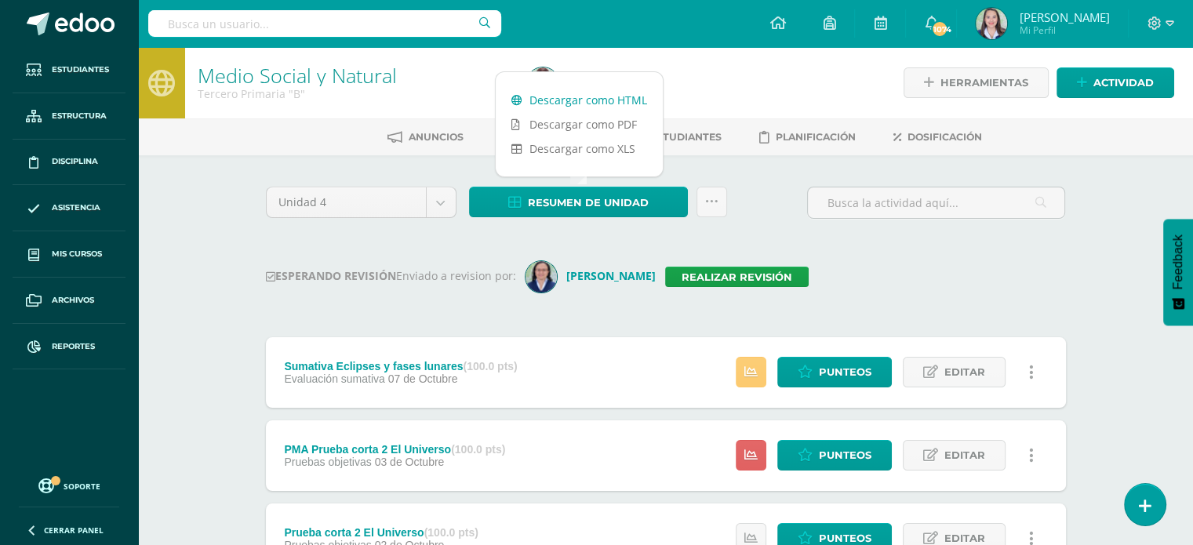
click at [547, 100] on link "Descargar como HTML" at bounding box center [579, 100] width 167 height 24
click at [753, 278] on link "Realizar revisión" at bounding box center [737, 277] width 144 height 20
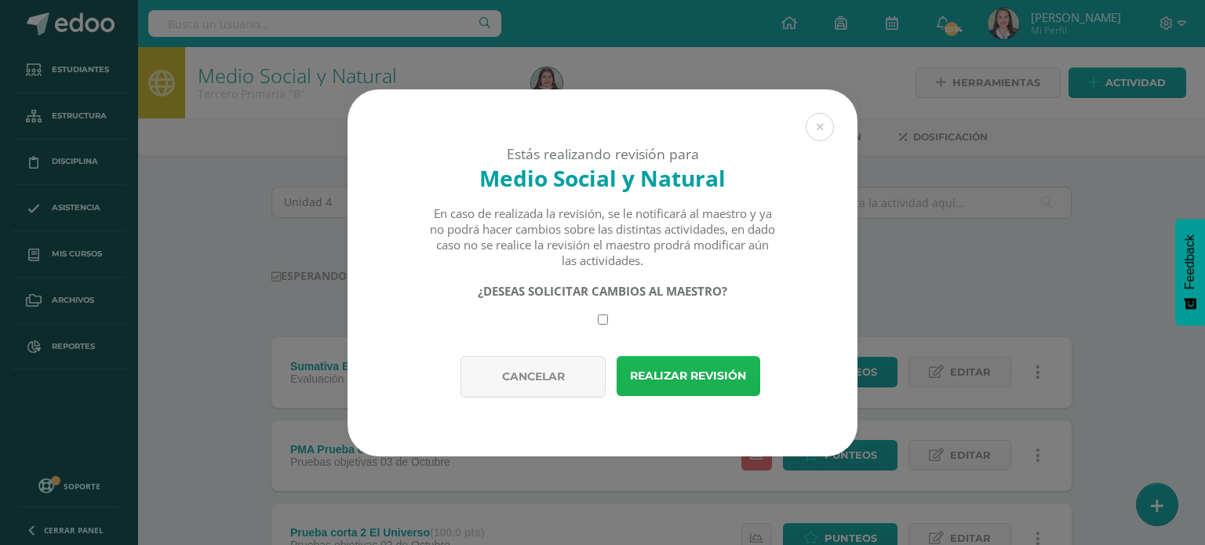
click at [728, 378] on button "Realizar revisión" at bounding box center [689, 376] width 144 height 40
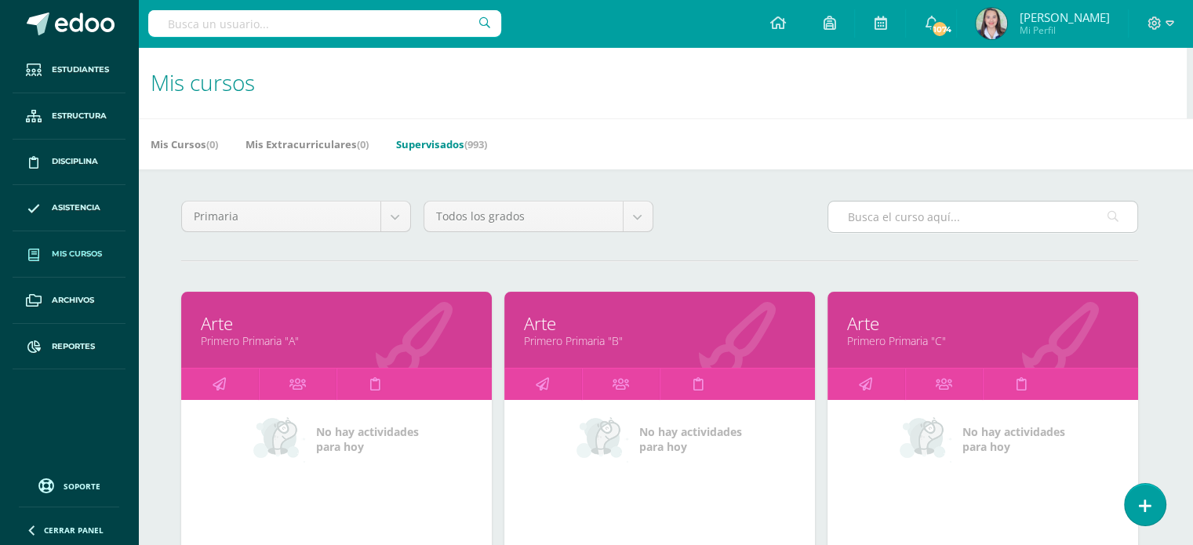
click at [891, 221] on input "text" at bounding box center [982, 217] width 309 height 31
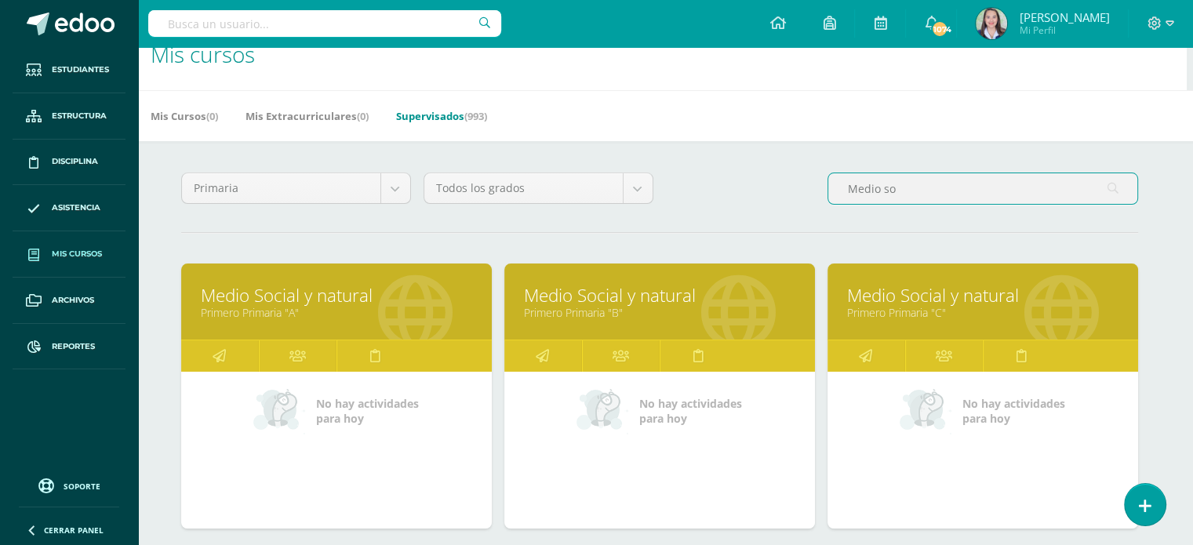
scroll to position [715, 6]
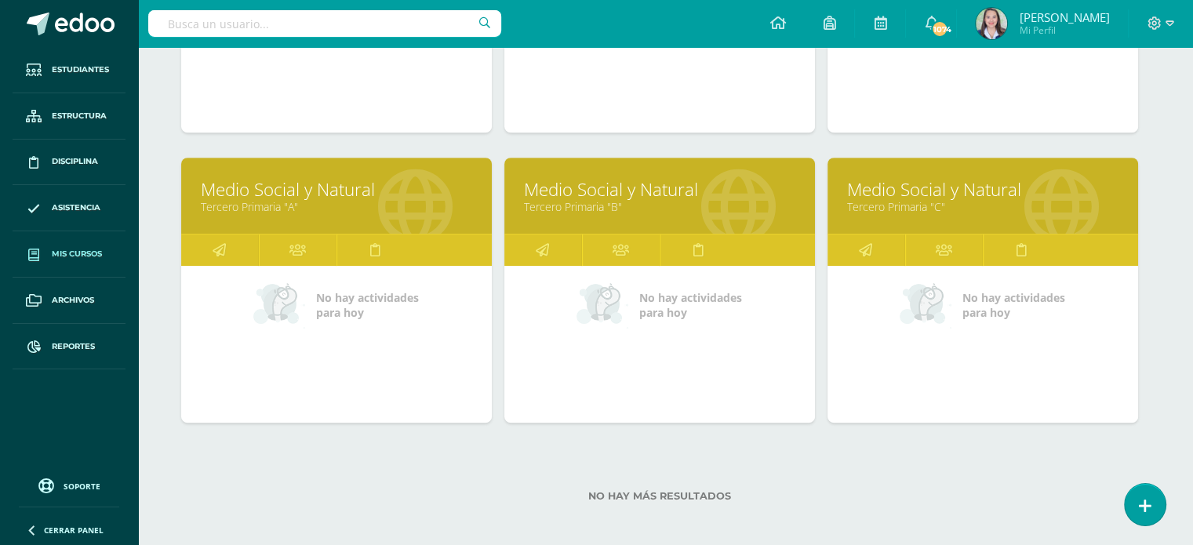
type input "Medio so"
click at [955, 206] on link "Tercero Primaria "C"" at bounding box center [982, 206] width 271 height 15
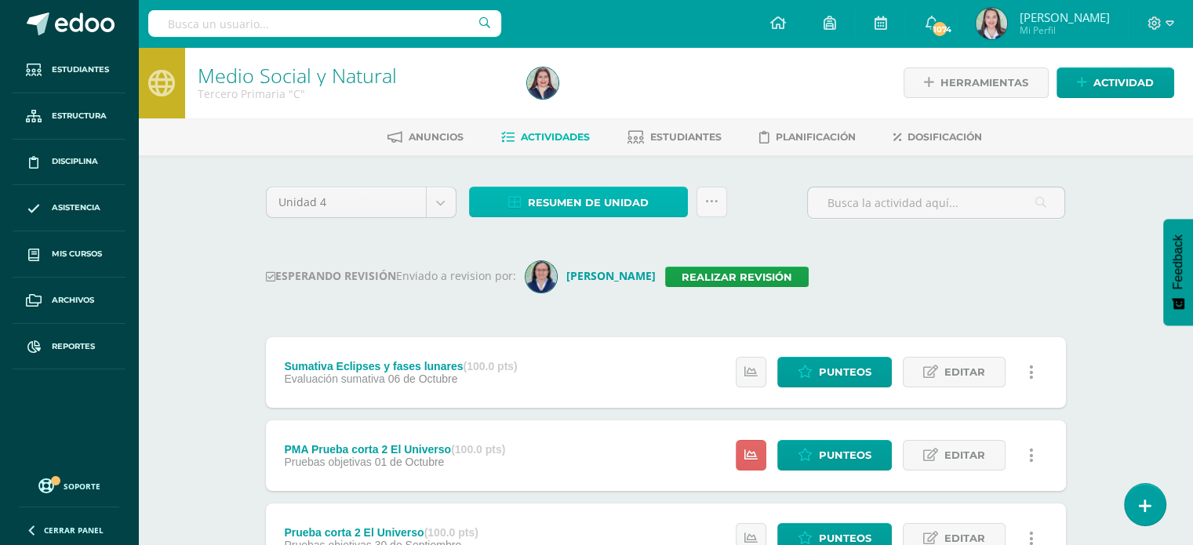
click at [584, 198] on span "Resumen de unidad" at bounding box center [588, 202] width 121 height 29
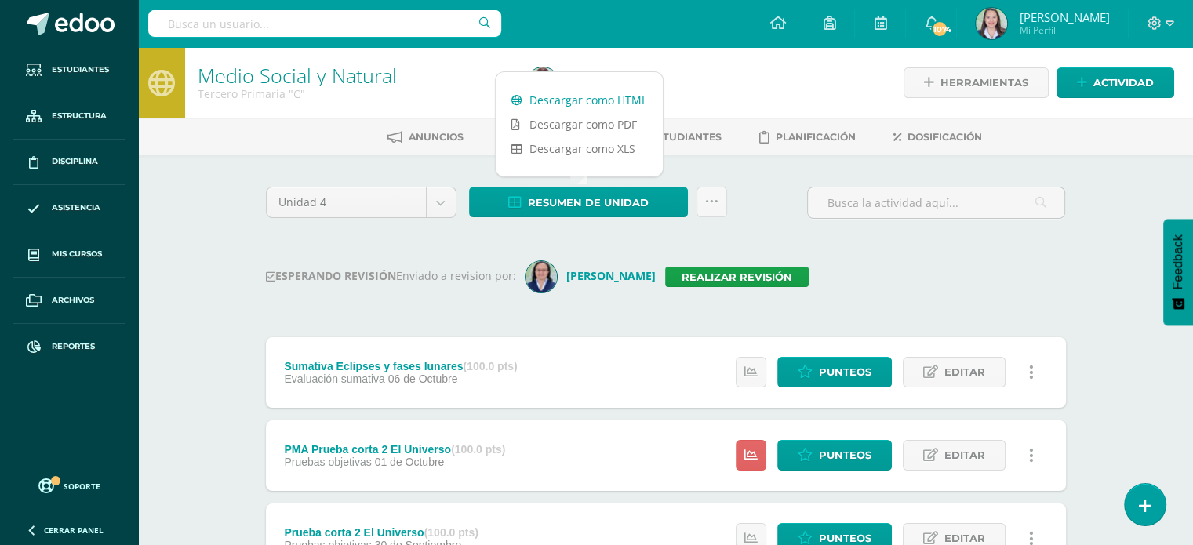
click at [571, 104] on link "Descargar como HTML" at bounding box center [579, 100] width 167 height 24
click at [718, 277] on link "Realizar revisión" at bounding box center [737, 277] width 144 height 20
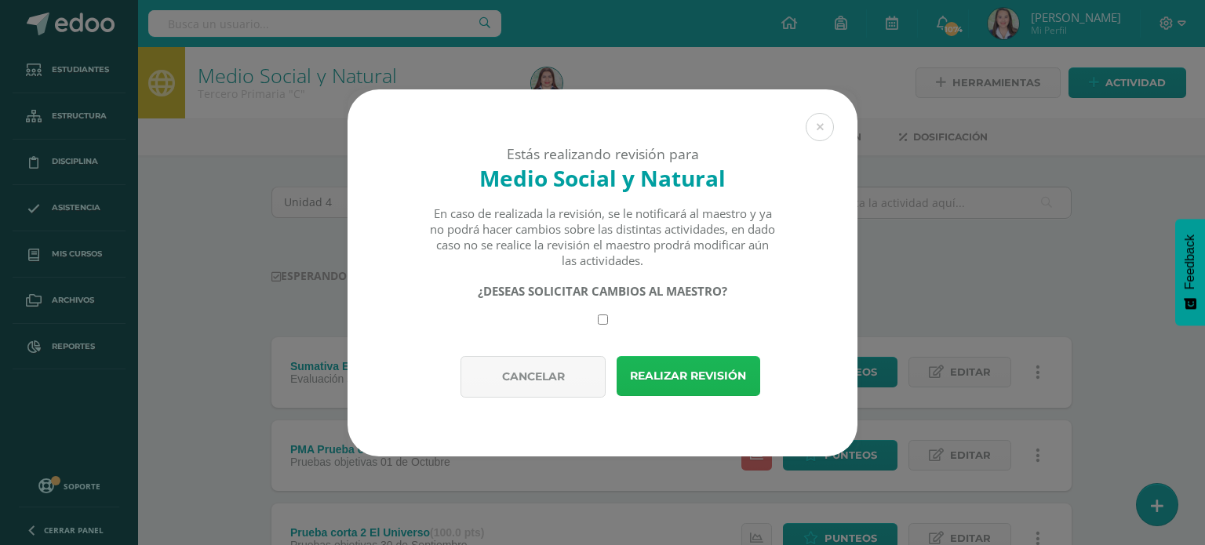
click at [711, 371] on button "Realizar revisión" at bounding box center [689, 376] width 144 height 40
